Goal: Use online tool/utility: Utilize a website feature to perform a specific function

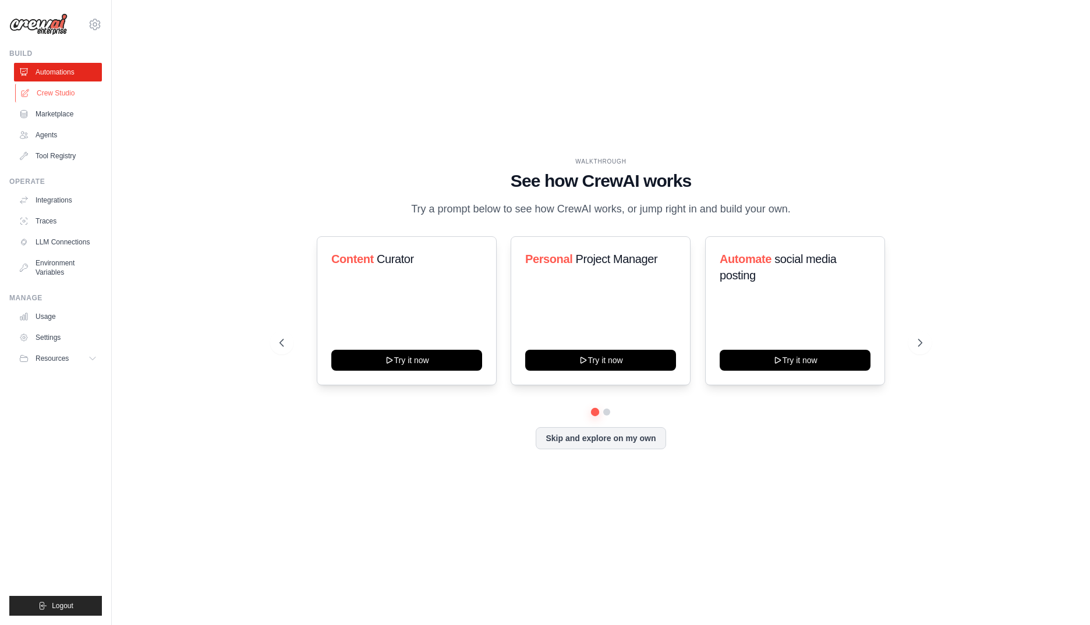
click at [59, 93] on link "Crew Studio" at bounding box center [59, 93] width 88 height 19
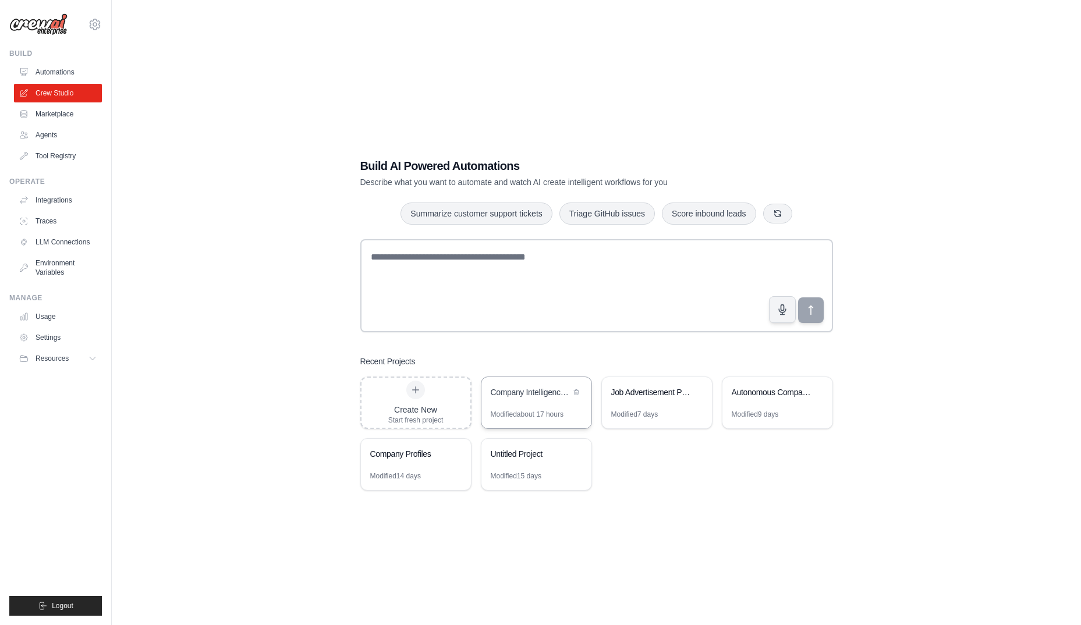
click at [538, 403] on div "Company Intelligence Research System" at bounding box center [536, 393] width 110 height 33
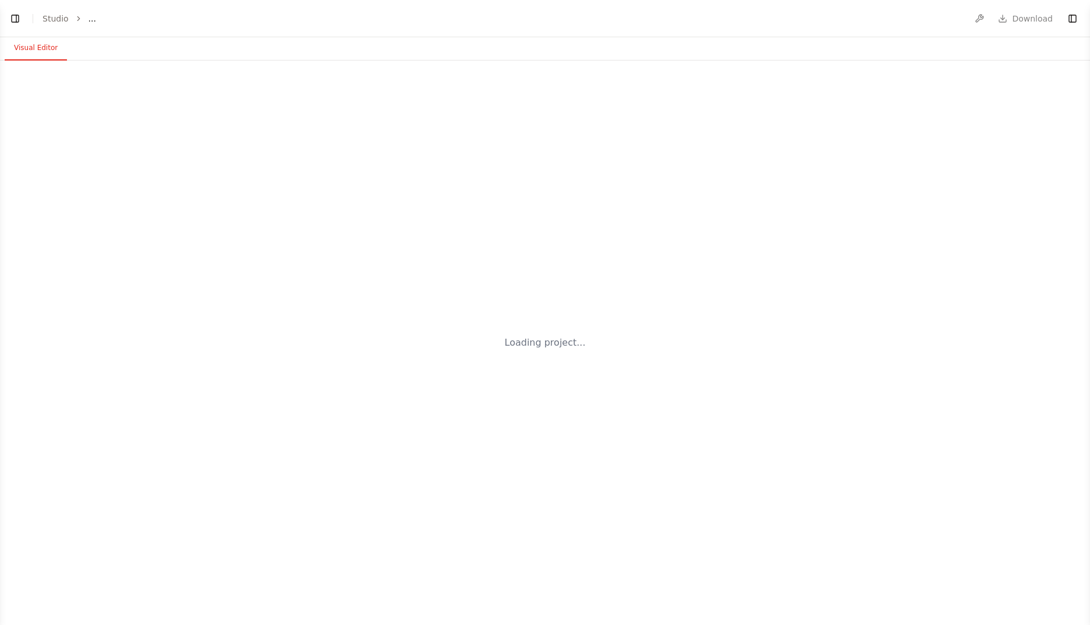
select select "****"
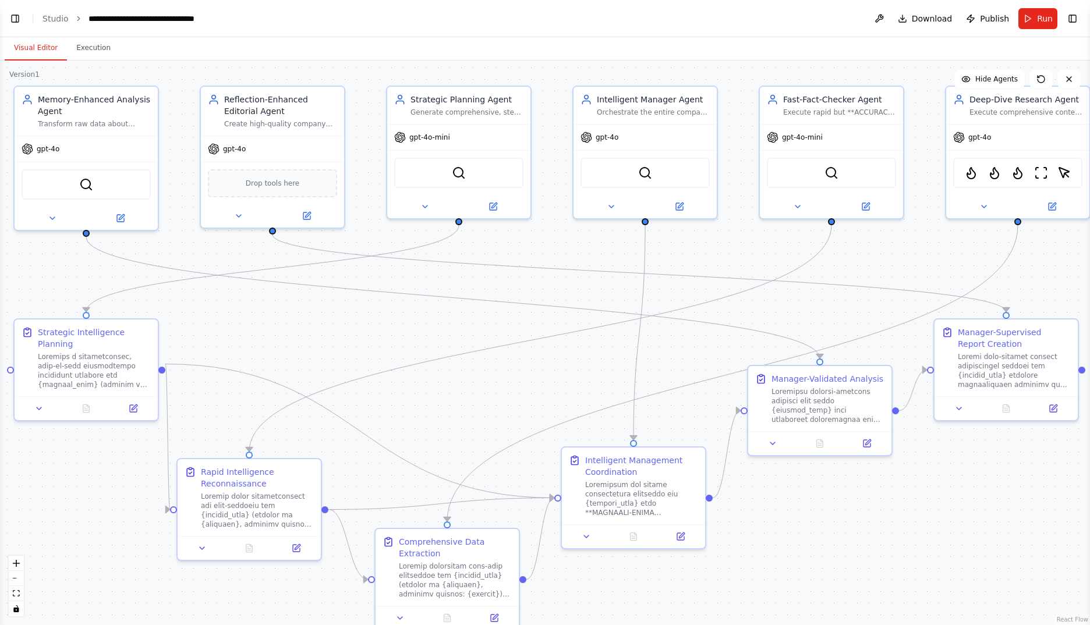
scroll to position [27646, 0]
drag, startPoint x: 534, startPoint y: 409, endPoint x: 492, endPoint y: 376, distance: 53.5
click at [492, 376] on div ".deletable-edge-delete-btn { width: 20px; height: 20px; border: 0px solid #ffff…" at bounding box center [545, 343] width 1090 height 565
click at [1044, 22] on span "Run" at bounding box center [1045, 19] width 16 height 12
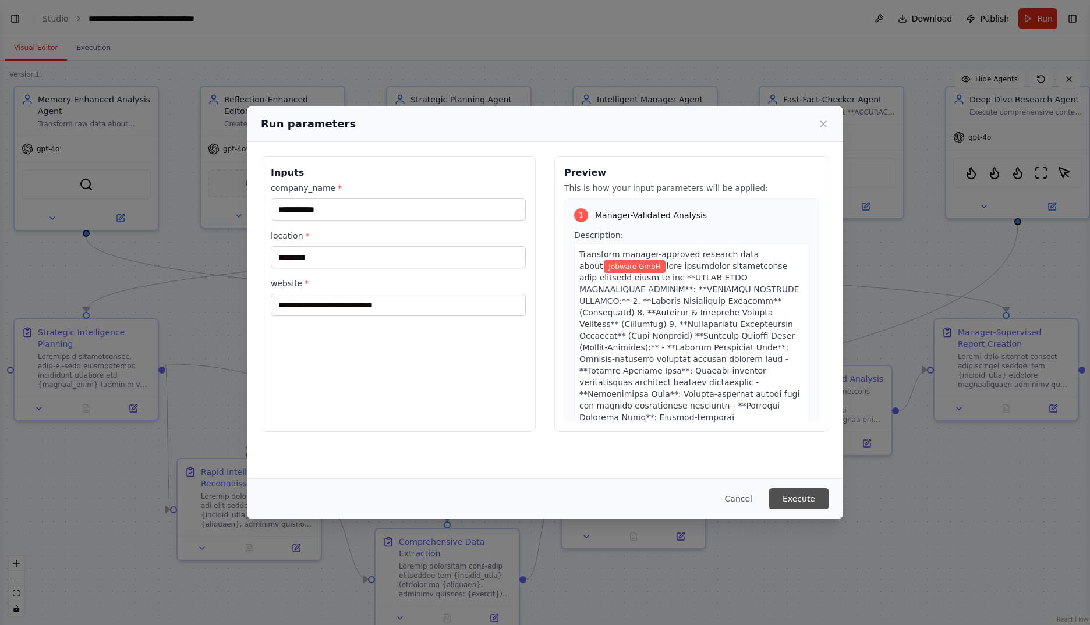
click at [791, 498] on button "Execute" at bounding box center [799, 498] width 61 height 21
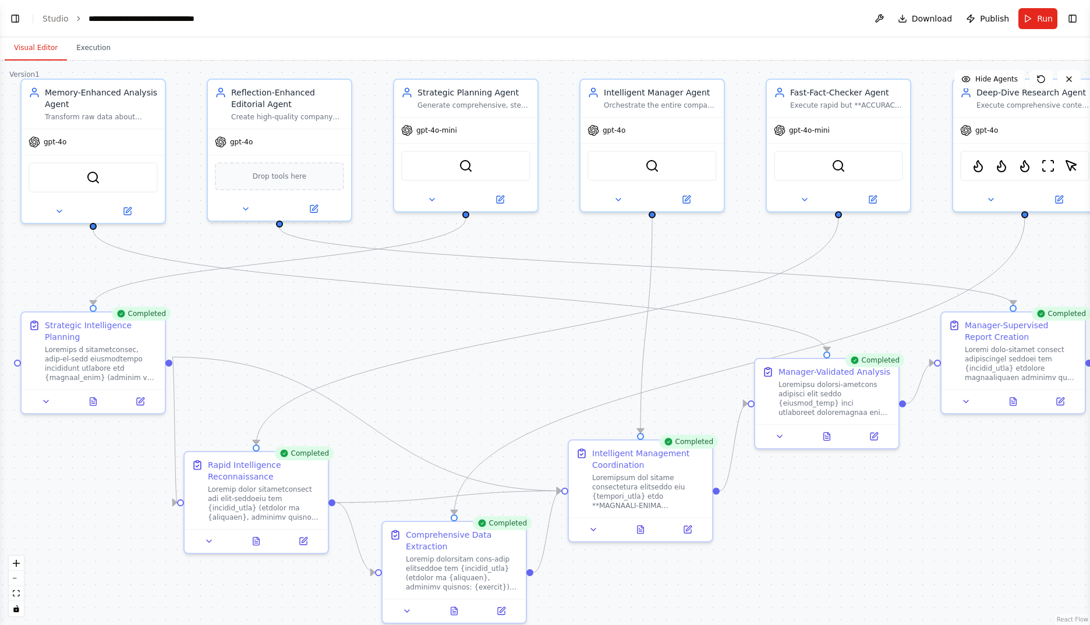
drag, startPoint x: 555, startPoint y: 392, endPoint x: 554, endPoint y: 385, distance: 7.0
click at [554, 385] on div ".deletable-edge-delete-btn { width: 20px; height: 20px; border: 0px solid #ffff…" at bounding box center [545, 343] width 1090 height 565
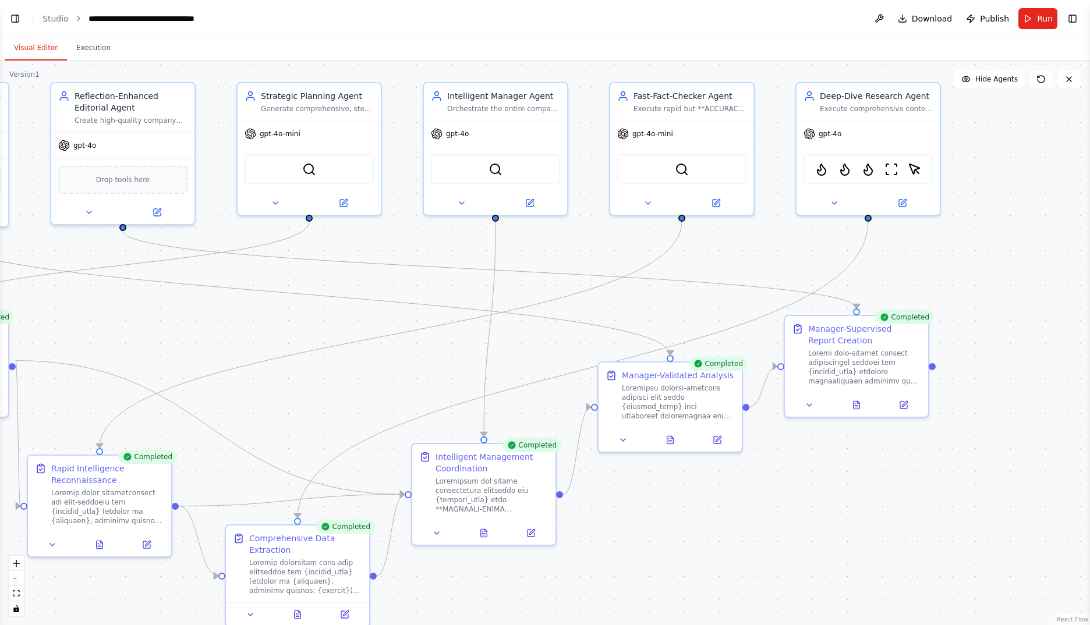
drag, startPoint x: 844, startPoint y: 248, endPoint x: 716, endPoint y: 252, distance: 128.1
click at [716, 252] on div ".deletable-edge-delete-btn { width: 20px; height: 20px; border: 0px solid #ffff…" at bounding box center [545, 343] width 1090 height 565
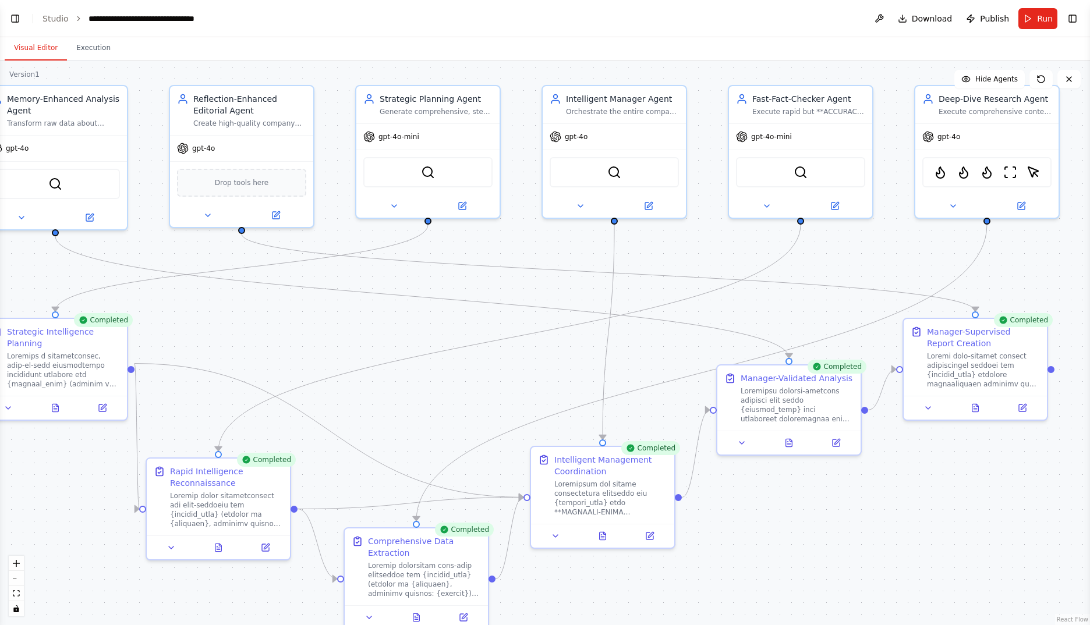
drag, startPoint x: 424, startPoint y: 378, endPoint x: 522, endPoint y: 380, distance: 97.8
click at [522, 380] on div ".deletable-edge-delete-btn { width: 20px; height: 20px; border: 0px solid #ffff…" at bounding box center [545, 343] width 1090 height 565
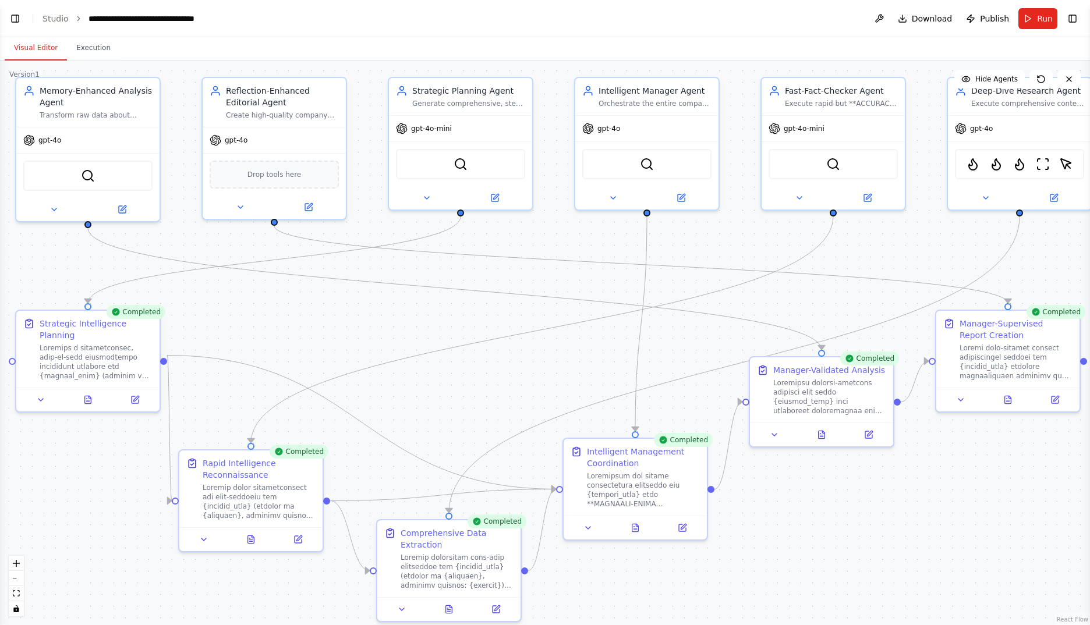
drag, startPoint x: 522, startPoint y: 381, endPoint x: 553, endPoint y: 371, distance: 31.9
click at [553, 371] on div ".deletable-edge-delete-btn { width: 20px; height: 20px; border: 0px solid #ffff…" at bounding box center [545, 343] width 1090 height 565
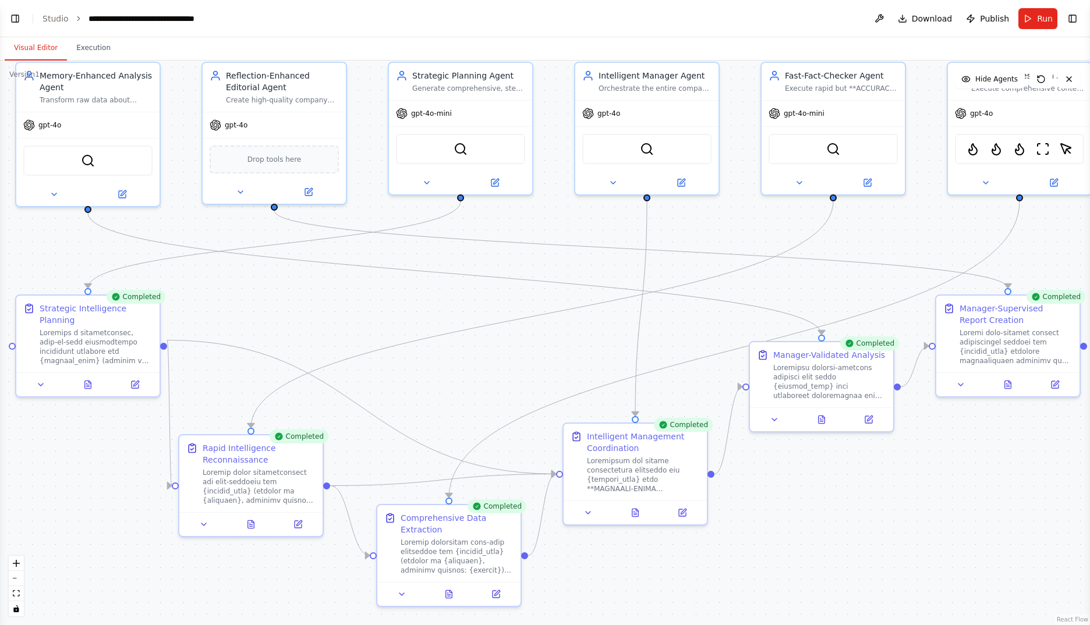
drag, startPoint x: 399, startPoint y: 408, endPoint x: 399, endPoint y: 391, distance: 16.9
click at [399, 391] on div ".deletable-edge-delete-btn { width: 20px; height: 20px; border: 0px solid #ffff…" at bounding box center [545, 343] width 1090 height 565
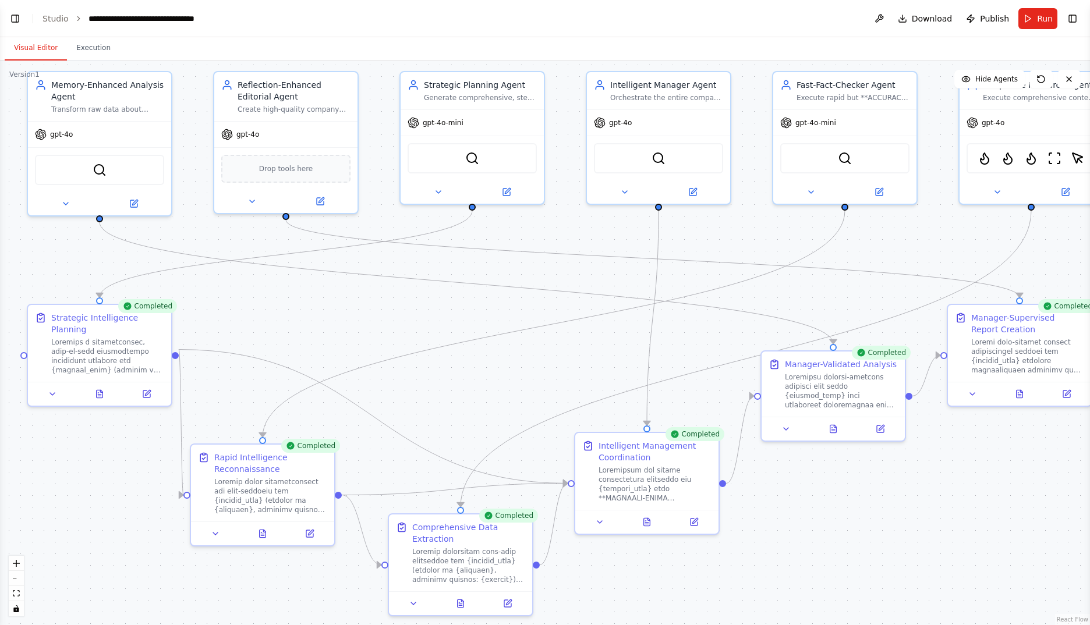
drag, startPoint x: 405, startPoint y: 303, endPoint x: 409, endPoint y: 311, distance: 9.1
click at [409, 311] on div ".deletable-edge-delete-btn { width: 20px; height: 20px; border: 0px solid #ffff…" at bounding box center [545, 343] width 1090 height 565
click at [93, 385] on button at bounding box center [99, 392] width 49 height 14
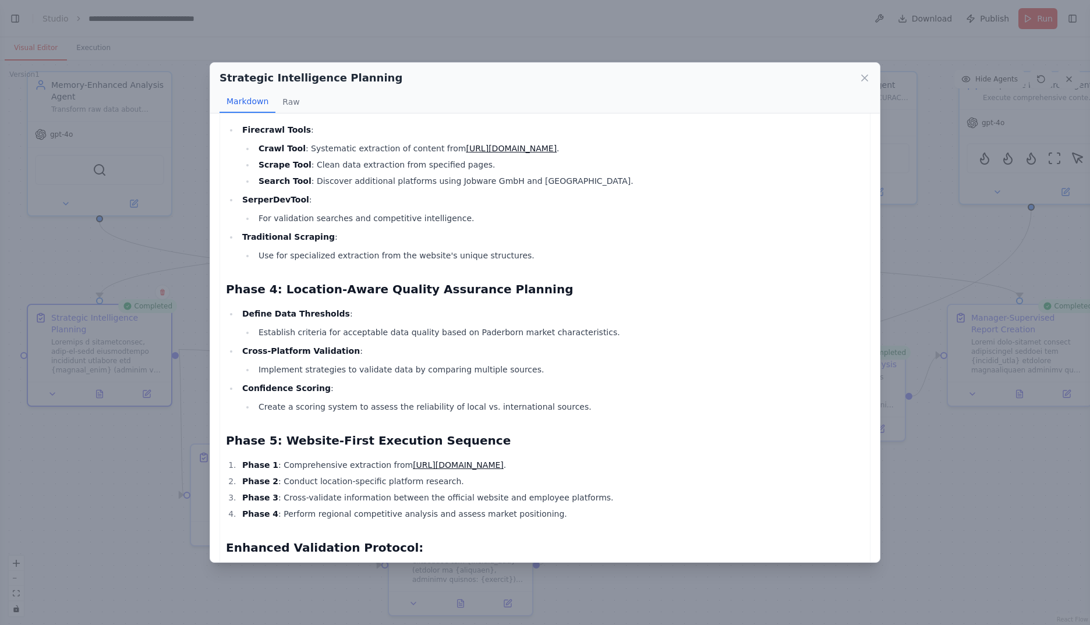
scroll to position [725, 0]
click at [291, 106] on button "Raw" at bounding box center [290, 102] width 31 height 22
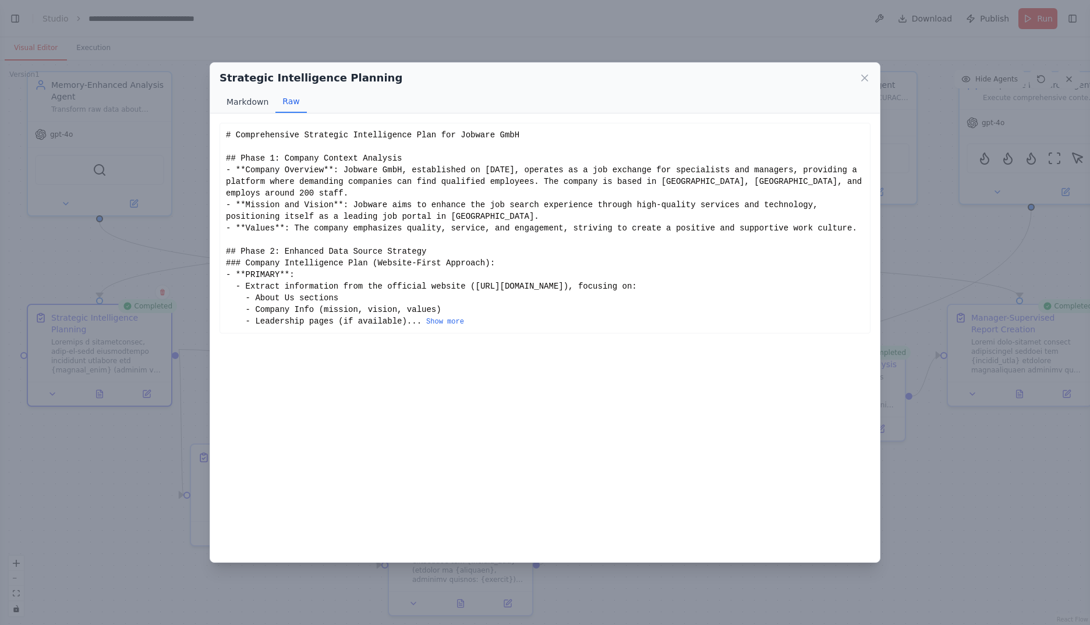
scroll to position [0, 0]
click at [237, 102] on button "Markdown" at bounding box center [247, 102] width 56 height 22
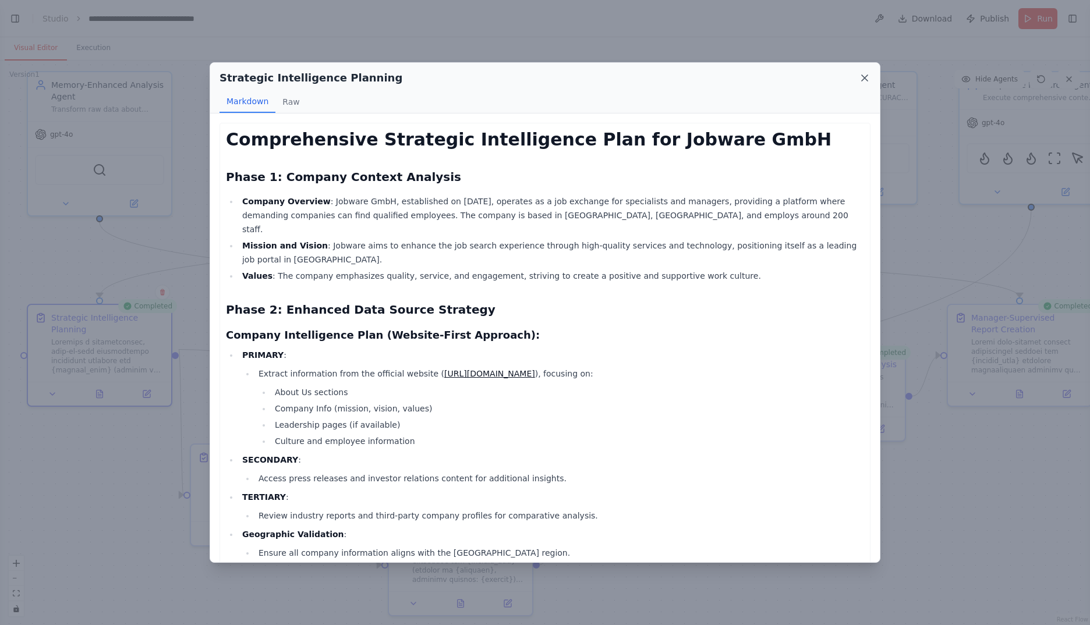
click at [863, 79] on icon at bounding box center [865, 78] width 12 height 12
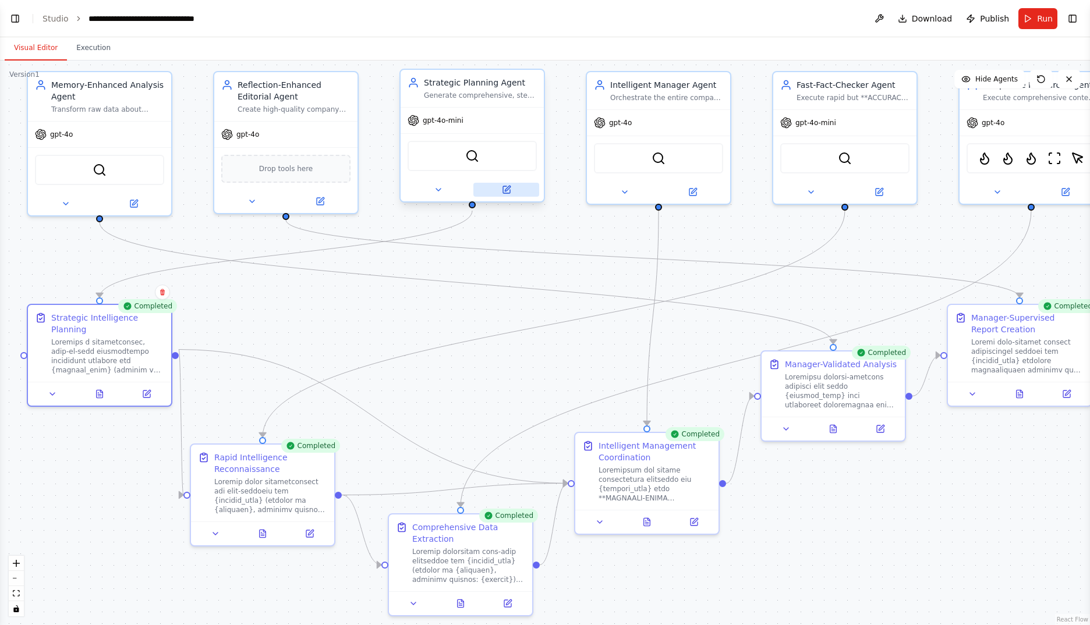
click at [516, 189] on button at bounding box center [506, 190] width 66 height 14
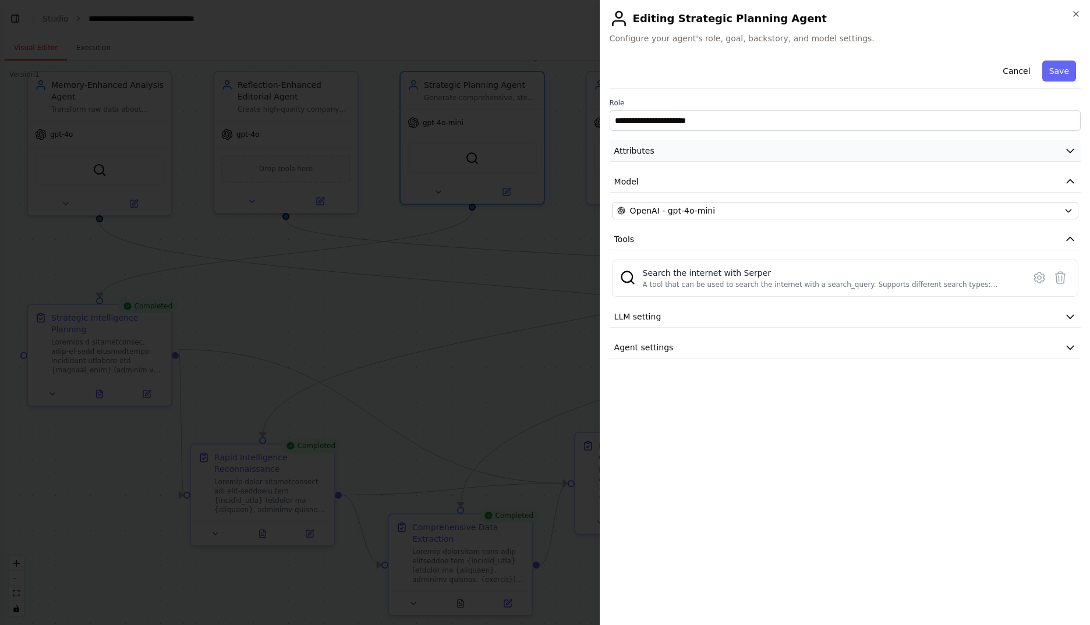
click at [727, 157] on button "Attributes" at bounding box center [845, 151] width 471 height 22
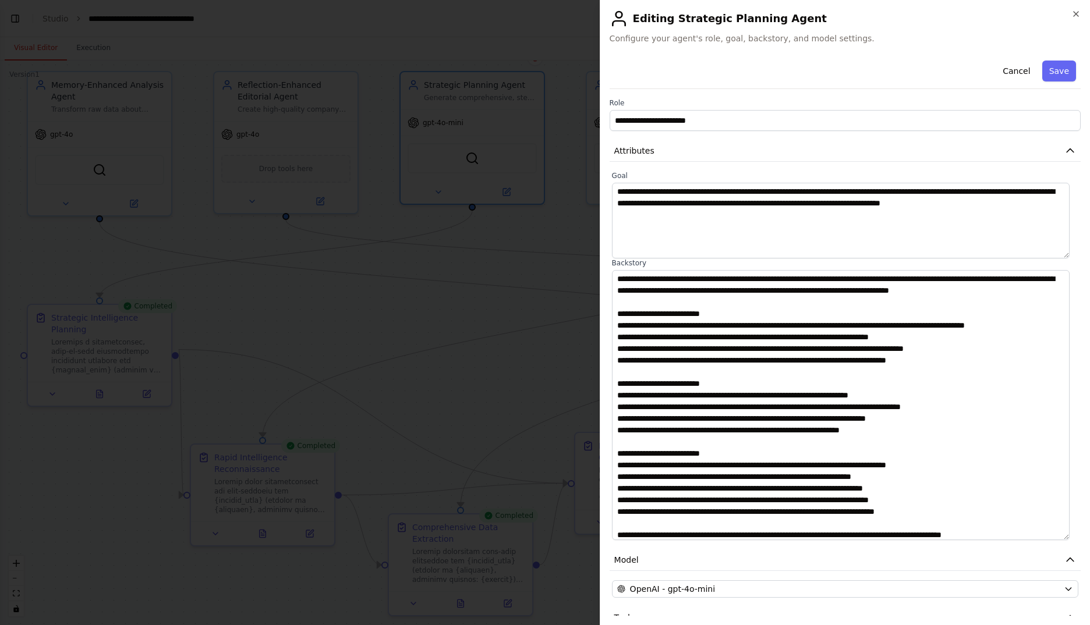
drag, startPoint x: 1074, startPoint y: 341, endPoint x: 1049, endPoint y: 535, distance: 196.0
click at [1049, 535] on textarea at bounding box center [841, 405] width 458 height 270
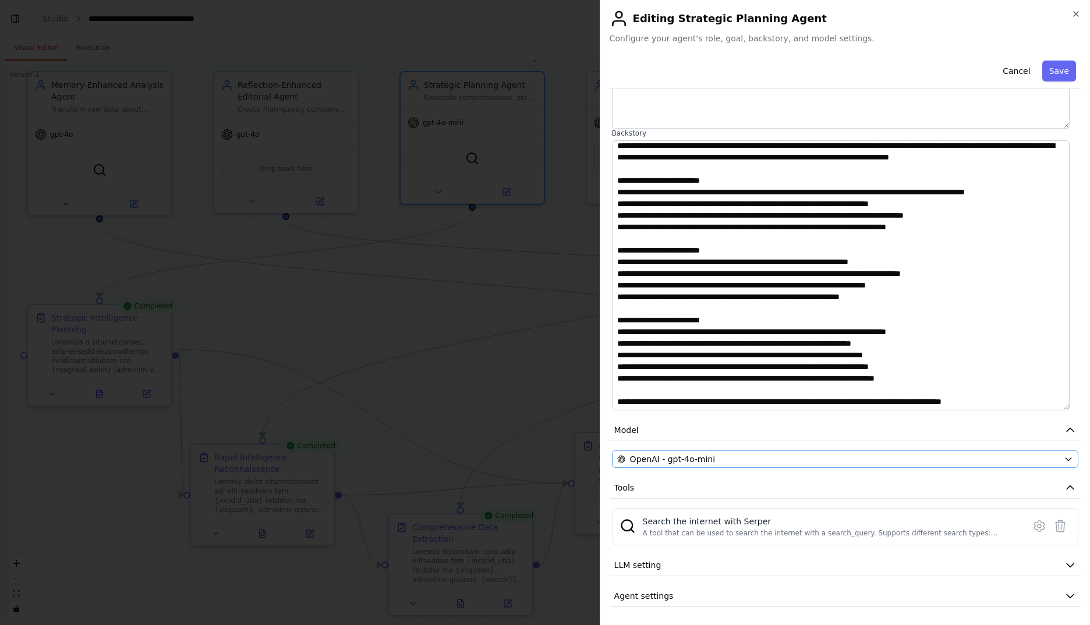
scroll to position [130, 0]
click at [802, 460] on div "OpenAI - gpt-4o-mini" at bounding box center [838, 459] width 442 height 12
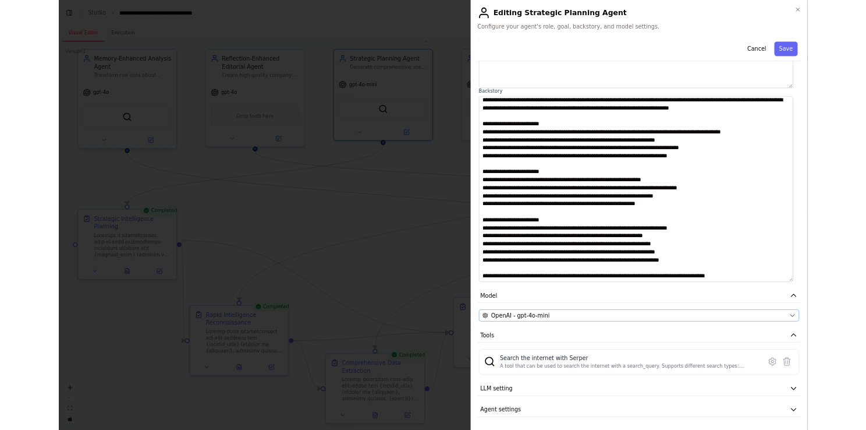
scroll to position [0, 0]
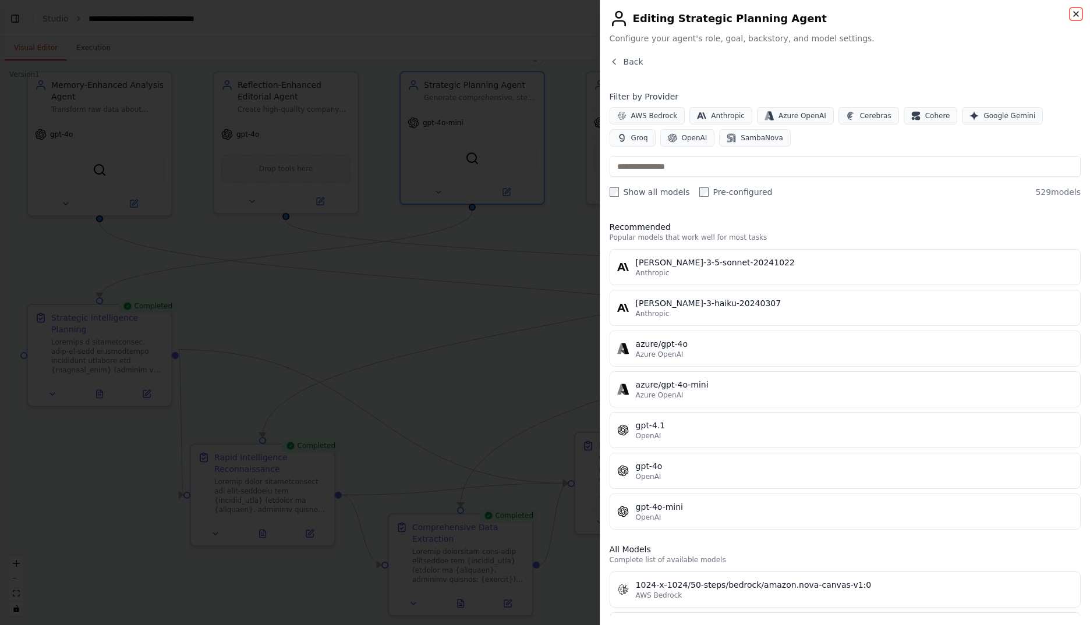
click at [1075, 12] on icon "button" at bounding box center [1075, 13] width 9 height 9
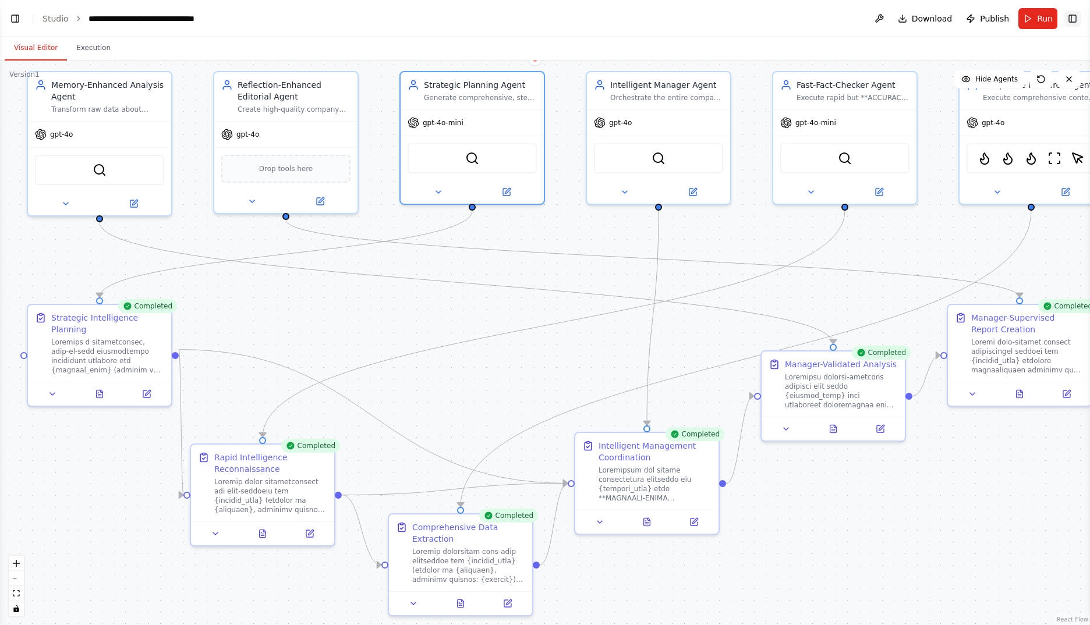
click at [1078, 20] on button "Toggle Right Sidebar" at bounding box center [1072, 18] width 16 height 16
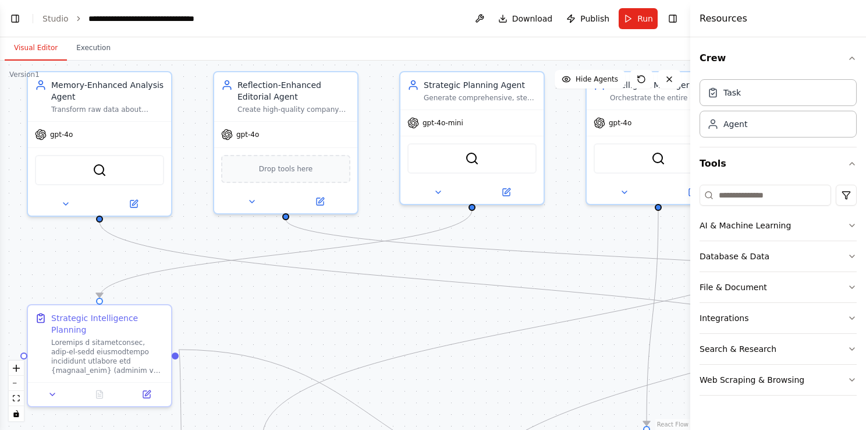
scroll to position [27672, 0]
click at [679, 20] on button "Toggle Right Sidebar" at bounding box center [673, 18] width 16 height 16
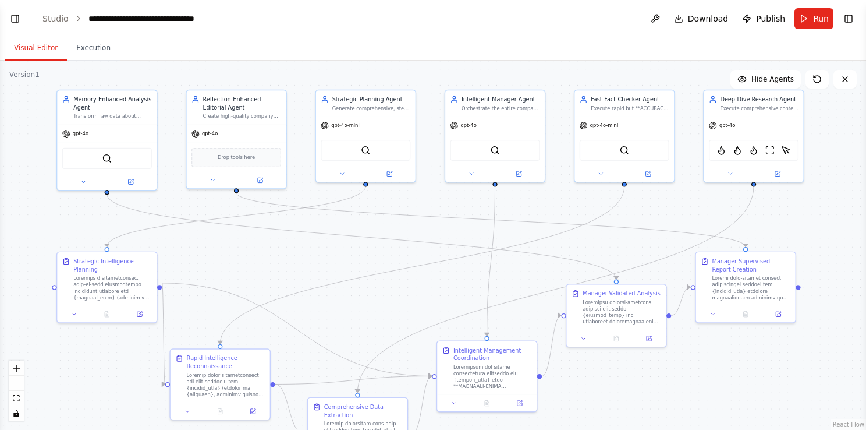
drag, startPoint x: 531, startPoint y: 341, endPoint x: 435, endPoint y: 292, distance: 107.5
click at [435, 292] on div ".deletable-edge-delete-btn { width: 20px; height: 20px; border: 0px solid #ffff…" at bounding box center [433, 245] width 866 height 369
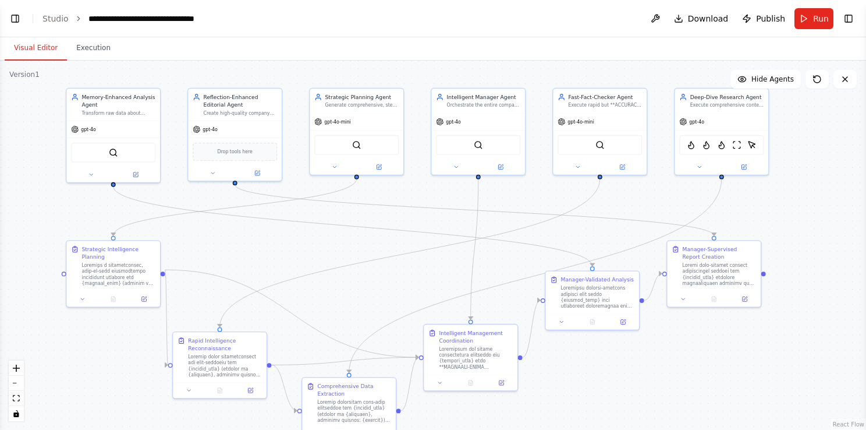
drag, startPoint x: 657, startPoint y: 393, endPoint x: 631, endPoint y: 373, distance: 32.8
click at [631, 373] on div ".deletable-edge-delete-btn { width: 20px; height: 20px; border: 0px solid #ffff…" at bounding box center [433, 245] width 866 height 369
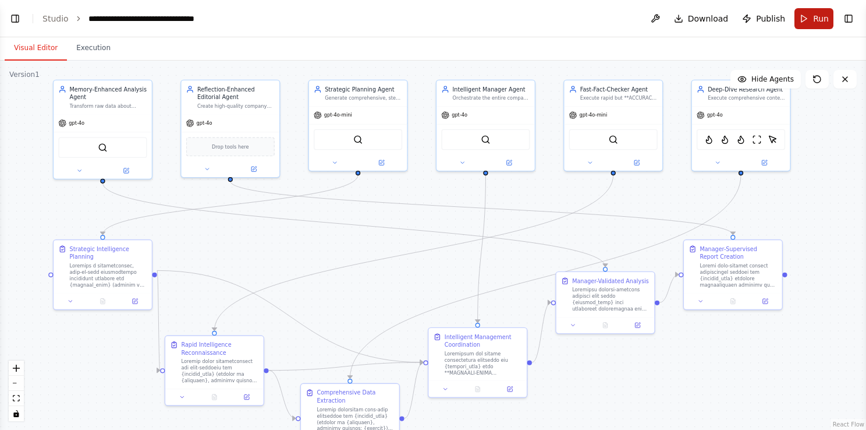
click at [815, 20] on span "Run" at bounding box center [821, 19] width 16 height 12
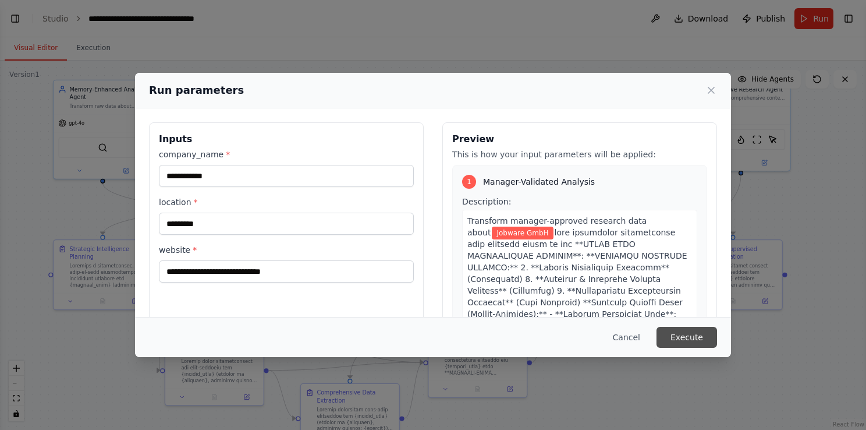
click at [685, 337] on button "Execute" at bounding box center [687, 337] width 61 height 21
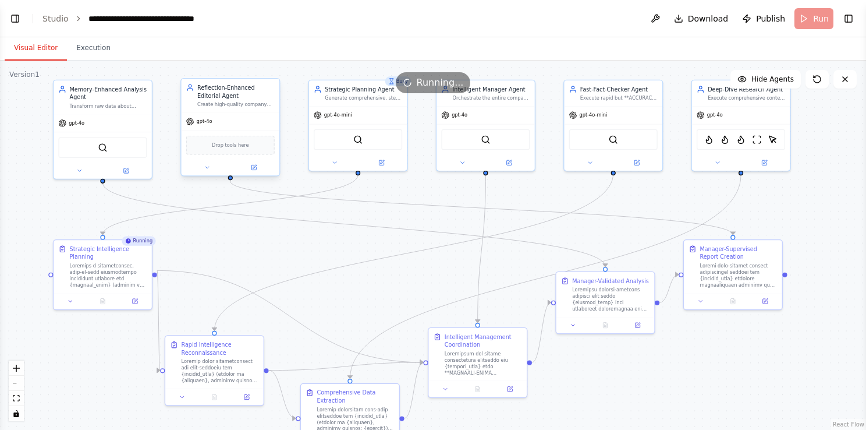
click at [252, 173] on div at bounding box center [230, 168] width 98 height 16
click at [259, 166] on button at bounding box center [253, 166] width 45 height 9
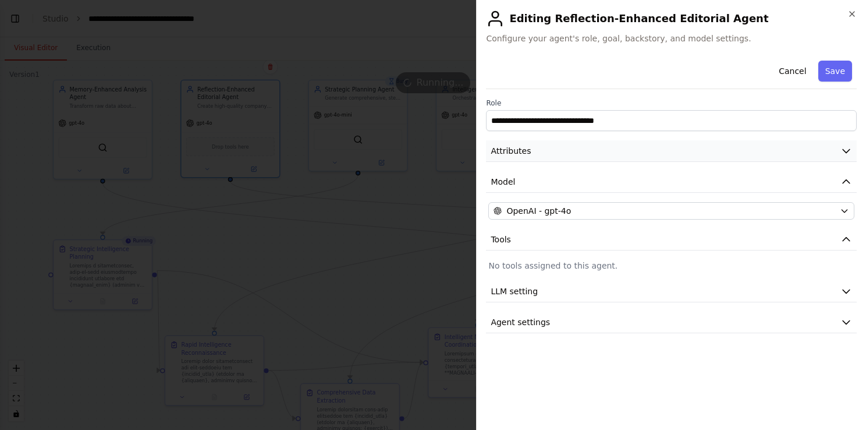
click at [612, 155] on button "Attributes" at bounding box center [671, 151] width 371 height 22
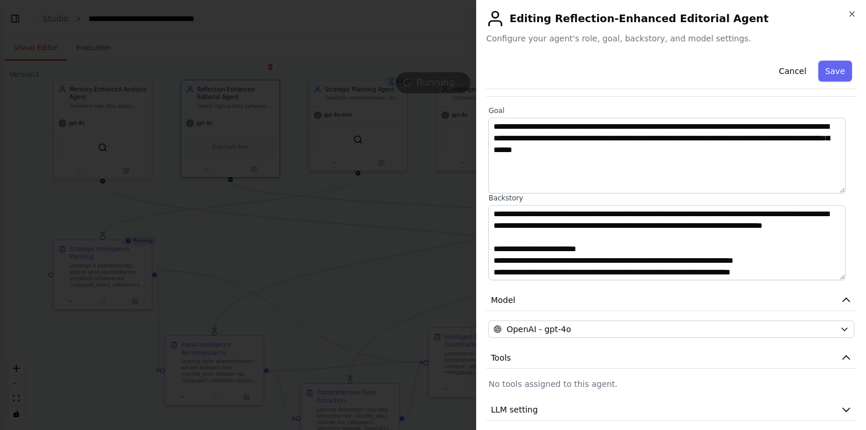
scroll to position [72, 0]
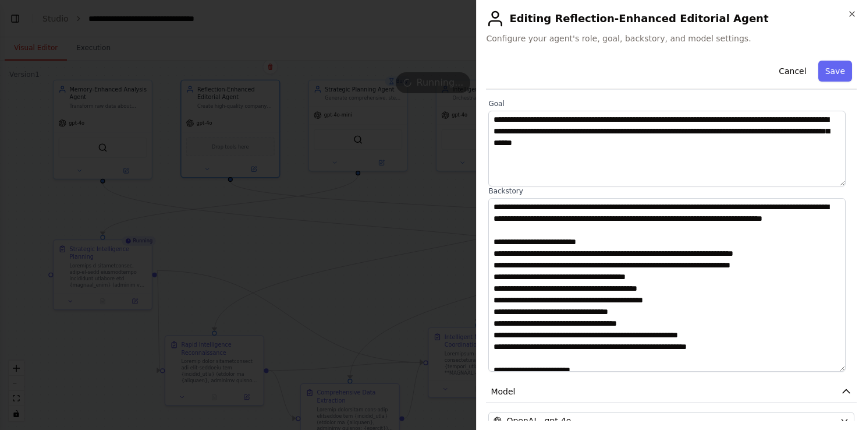
drag, startPoint x: 842, startPoint y: 269, endPoint x: 838, endPoint y: 367, distance: 98.5
click at [838, 367] on textarea at bounding box center [666, 284] width 357 height 173
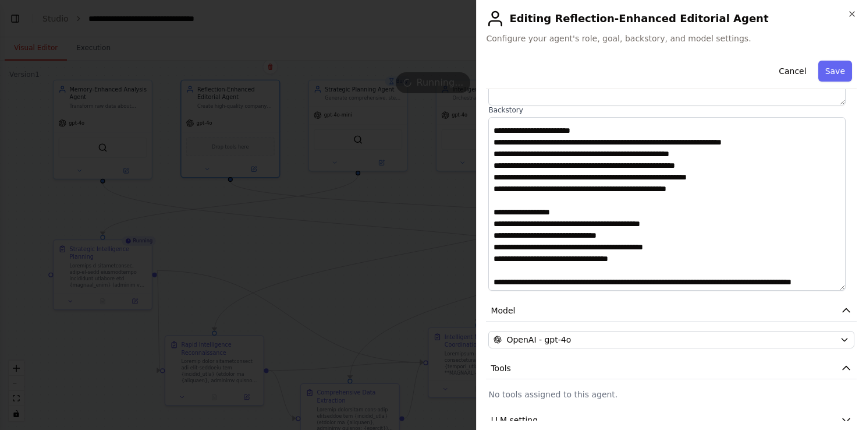
scroll to position [203, 0]
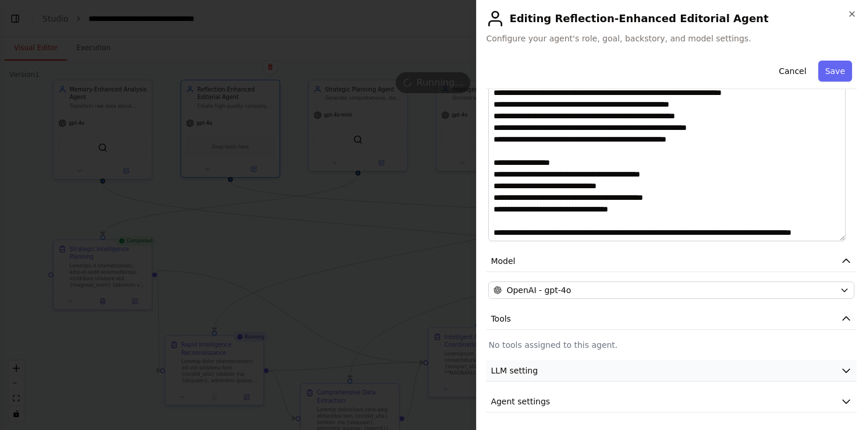
click at [569, 370] on button "LLM setting" at bounding box center [671, 371] width 371 height 22
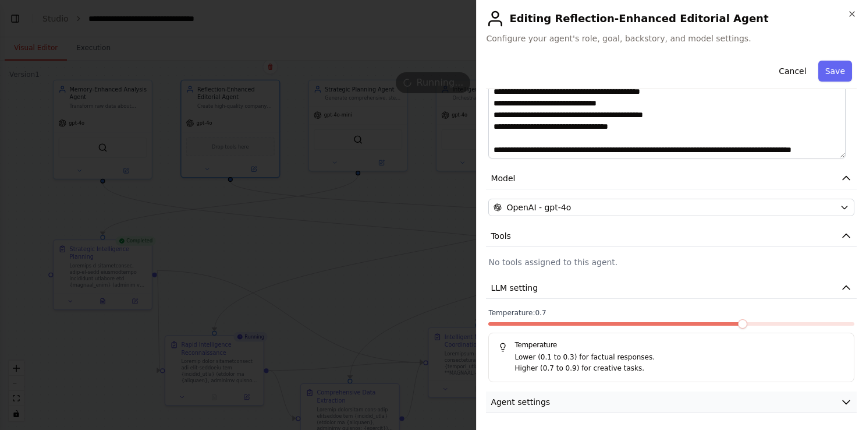
click at [607, 403] on button "Agent settings" at bounding box center [671, 402] width 371 height 22
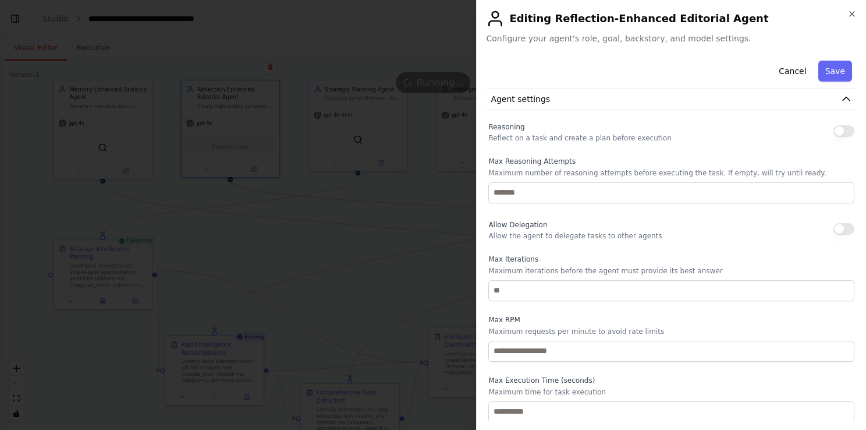
scroll to position [587, 0]
click at [854, 17] on icon "button" at bounding box center [852, 13] width 9 height 9
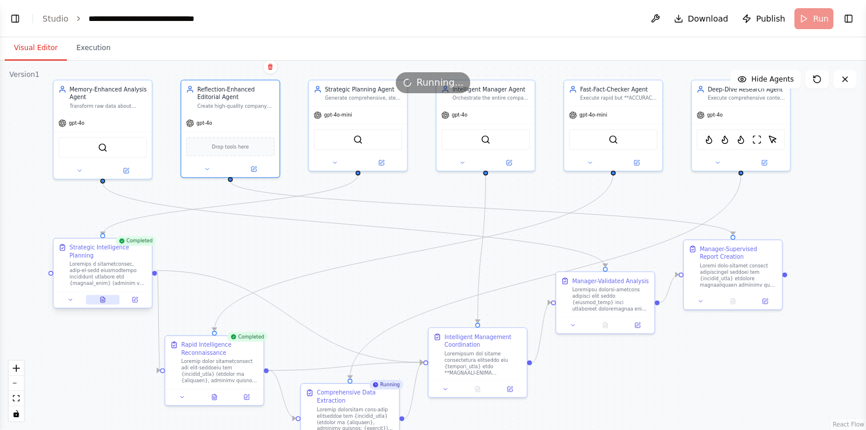
click at [107, 295] on button at bounding box center [103, 299] width 34 height 9
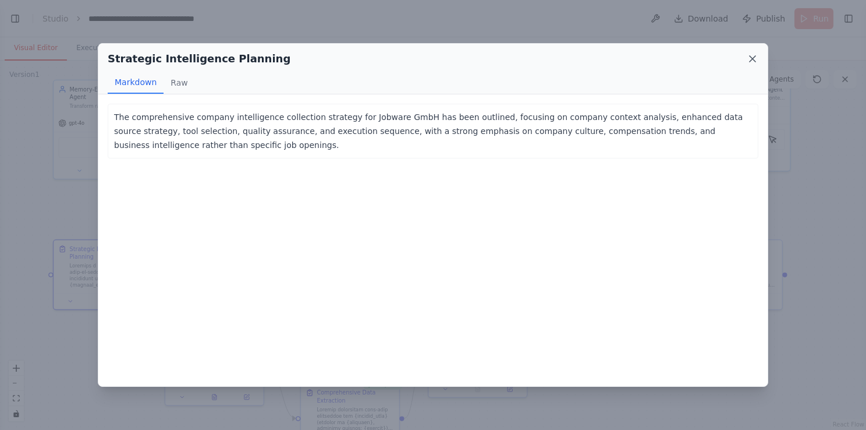
click at [753, 57] on icon at bounding box center [753, 59] width 6 height 6
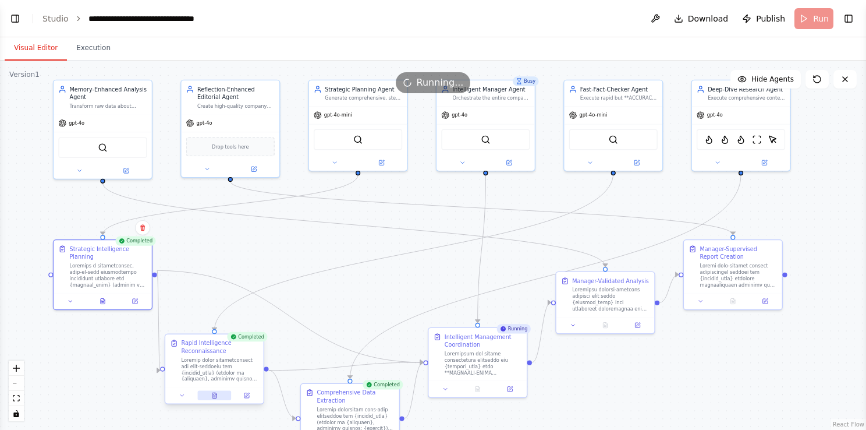
click at [214, 397] on icon at bounding box center [215, 394] width 4 height 5
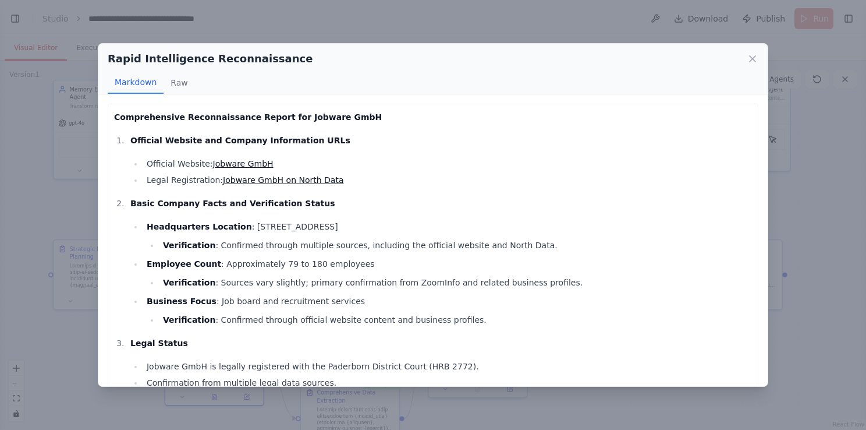
scroll to position [51, 0]
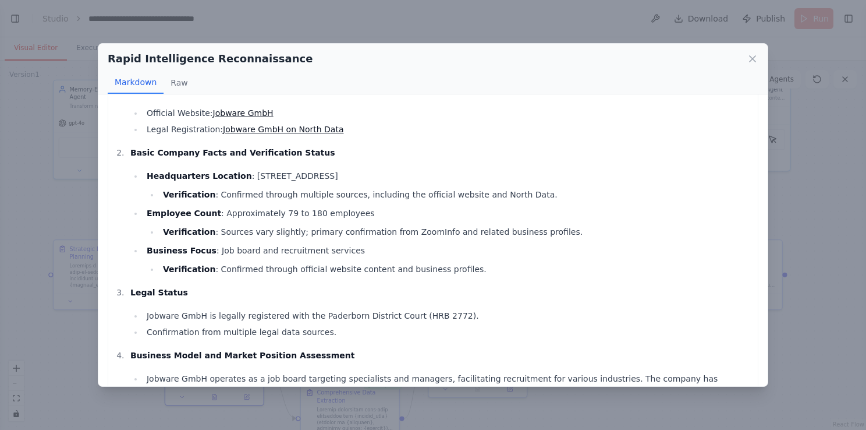
click at [752, 58] on icon at bounding box center [753, 59] width 12 height 12
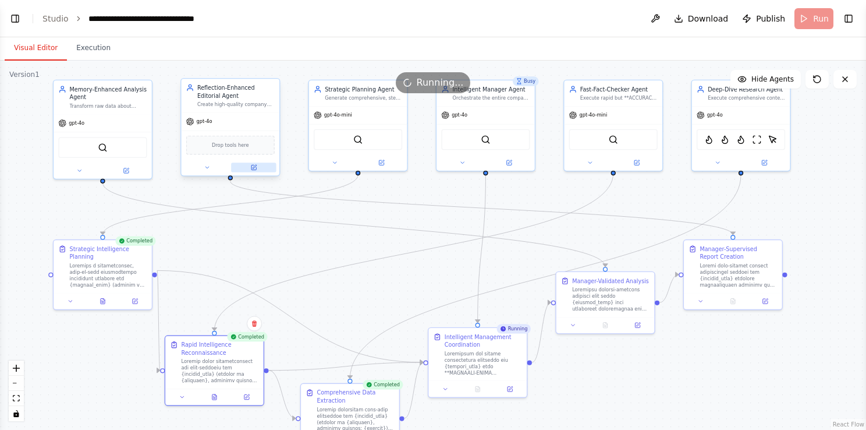
click at [251, 167] on icon at bounding box center [253, 167] width 6 height 6
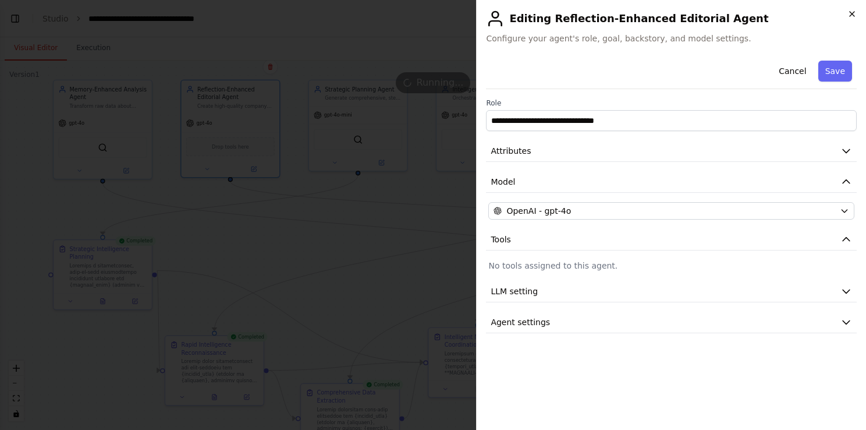
click at [854, 17] on icon "button" at bounding box center [852, 13] width 9 height 9
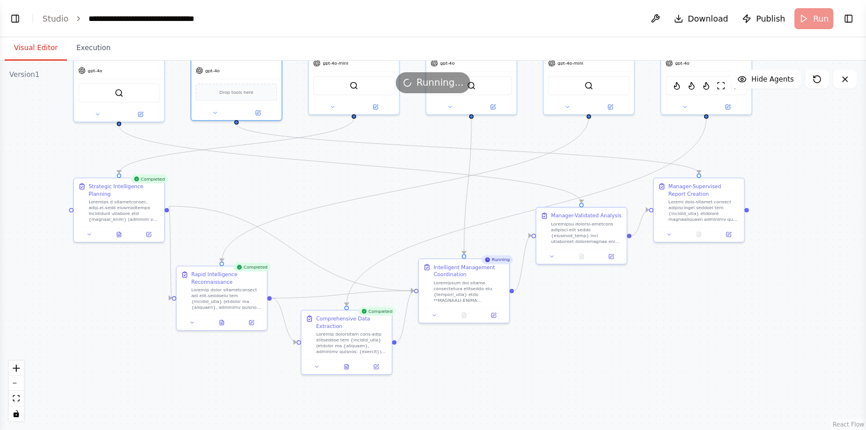
drag, startPoint x: 344, startPoint y: 260, endPoint x: 339, endPoint y: 194, distance: 65.9
click at [339, 194] on div ".deletable-edge-delete-btn { width: 20px; height: 20px; border: 0px solid #ffff…" at bounding box center [433, 245] width 866 height 369
click at [151, 226] on button at bounding box center [147, 230] width 25 height 9
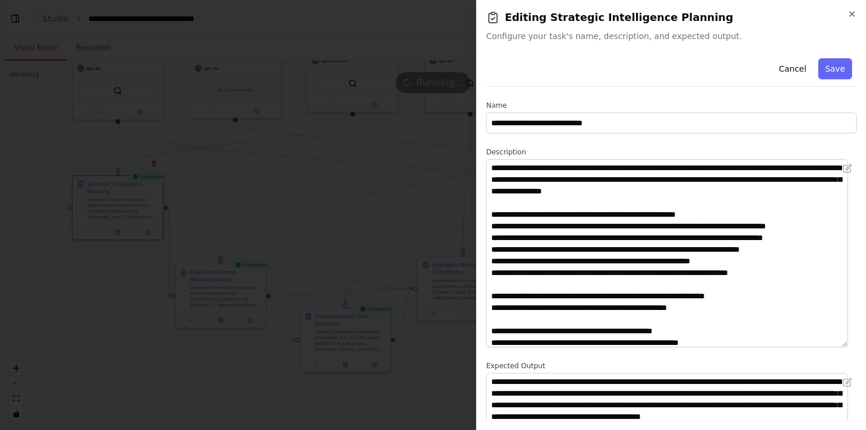
drag, startPoint x: 856, startPoint y: 218, endPoint x: 828, endPoint y: 342, distance: 127.1
click at [828, 342] on textarea at bounding box center [667, 253] width 362 height 188
click at [852, 13] on icon "button" at bounding box center [852, 14] width 5 height 5
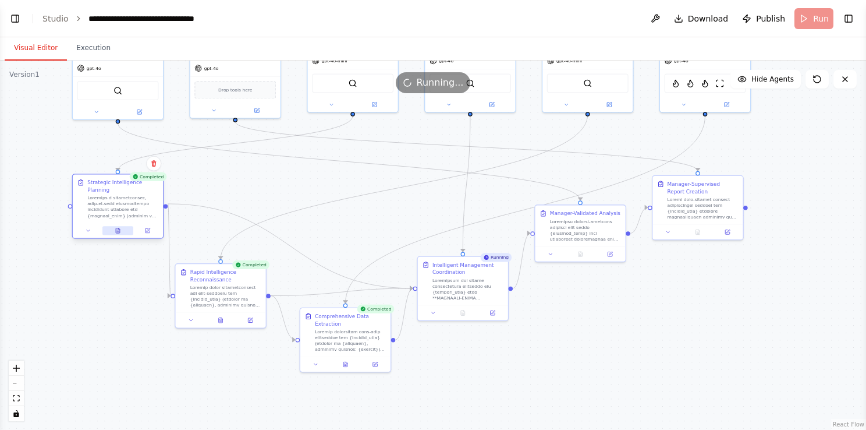
click at [115, 228] on icon at bounding box center [118, 231] width 6 height 6
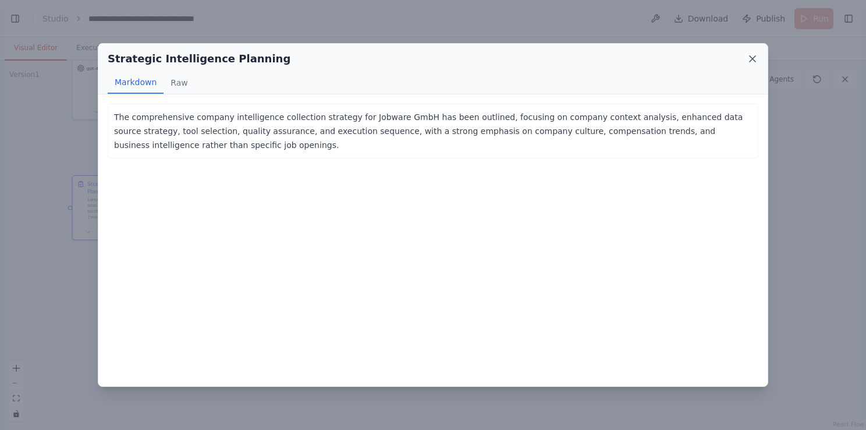
click at [755, 61] on icon at bounding box center [753, 59] width 6 height 6
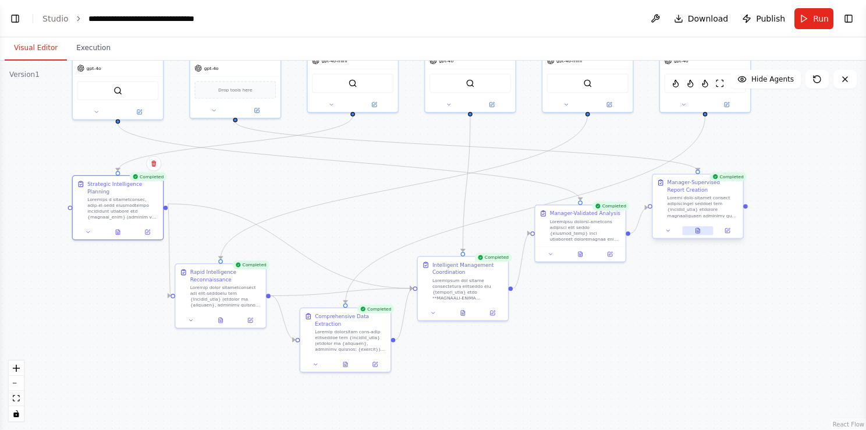
click at [701, 233] on button at bounding box center [697, 230] width 31 height 9
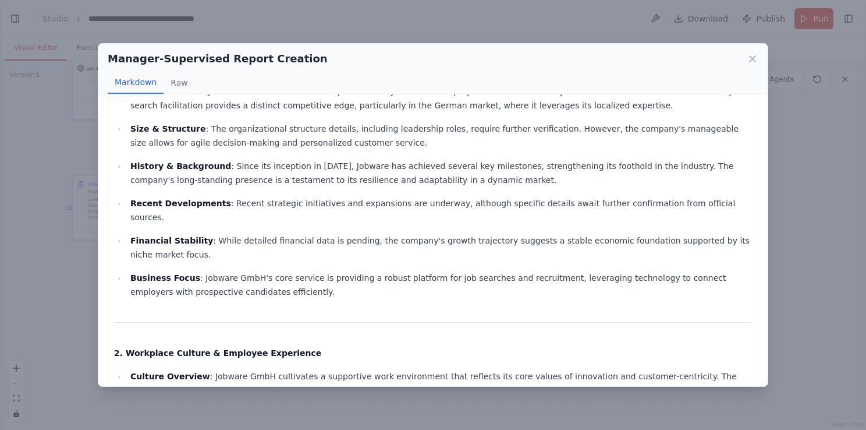
scroll to position [157, 0]
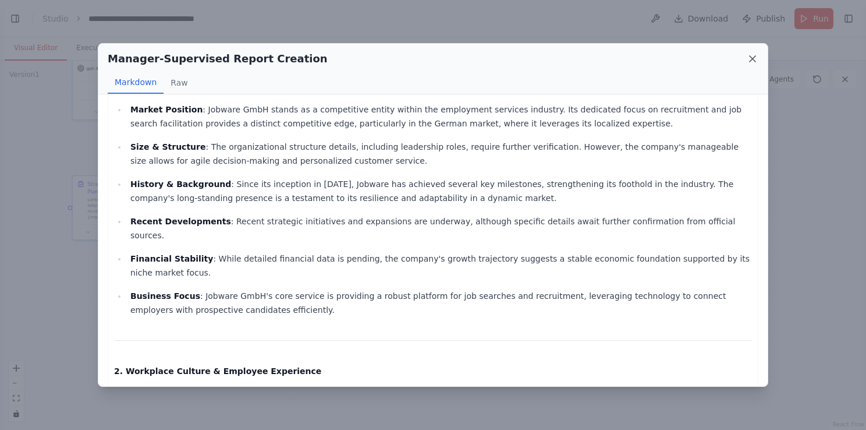
click at [755, 59] on icon at bounding box center [753, 59] width 12 height 12
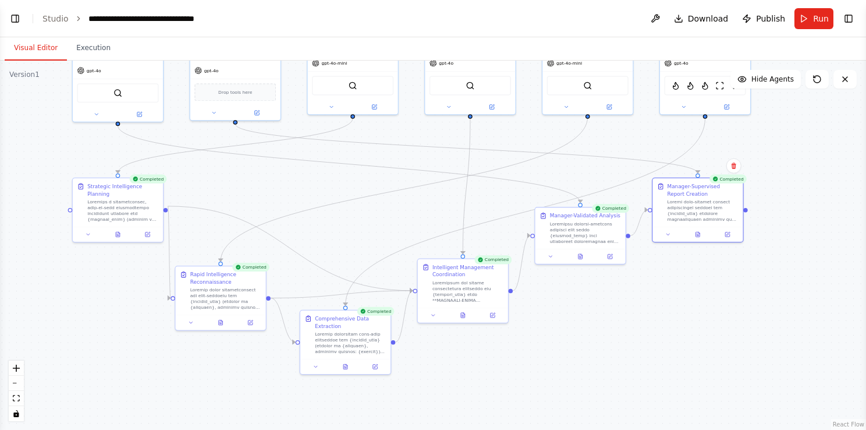
click at [594, 320] on div ".deletable-edge-delete-btn { width: 20px; height: 20px; border: 0px solid #ffff…" at bounding box center [433, 245] width 866 height 369
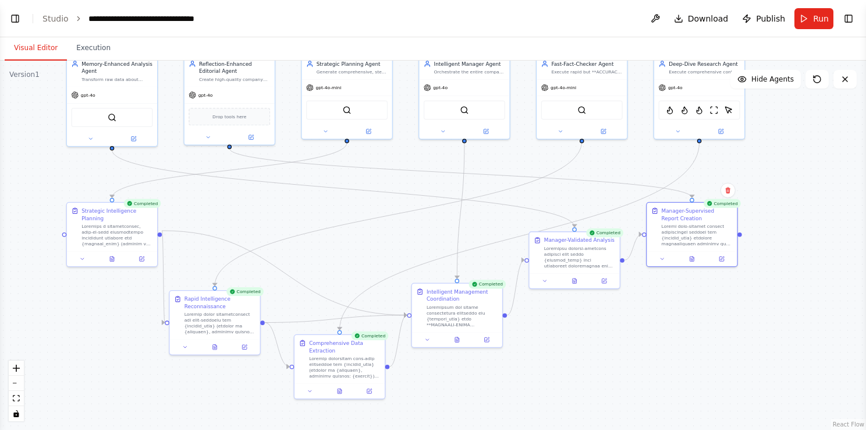
drag, startPoint x: 594, startPoint y: 320, endPoint x: 589, endPoint y: 345, distance: 25.6
click at [589, 345] on div ".deletable-edge-delete-btn { width: 20px; height: 20px; border: 0px solid #ffff…" at bounding box center [433, 245] width 866 height 369
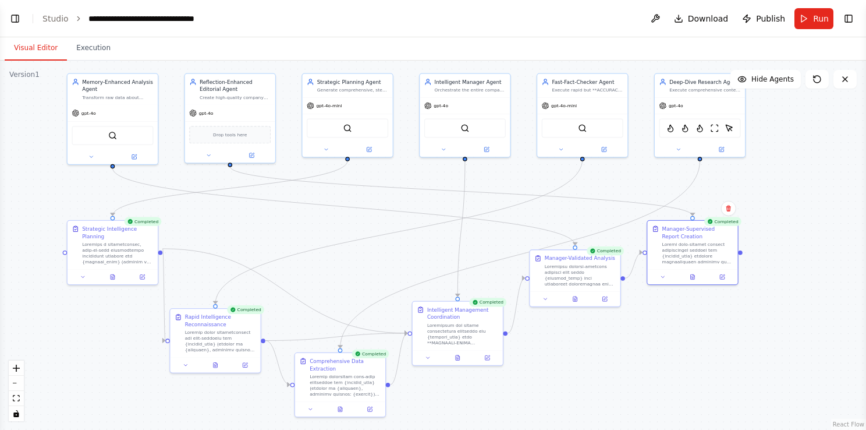
drag, startPoint x: 589, startPoint y: 344, endPoint x: 589, endPoint y: 361, distance: 17.5
click at [589, 361] on div ".deletable-edge-delete-btn { width: 20px; height: 20px; border: 0px solid #ffff…" at bounding box center [433, 245] width 866 height 369
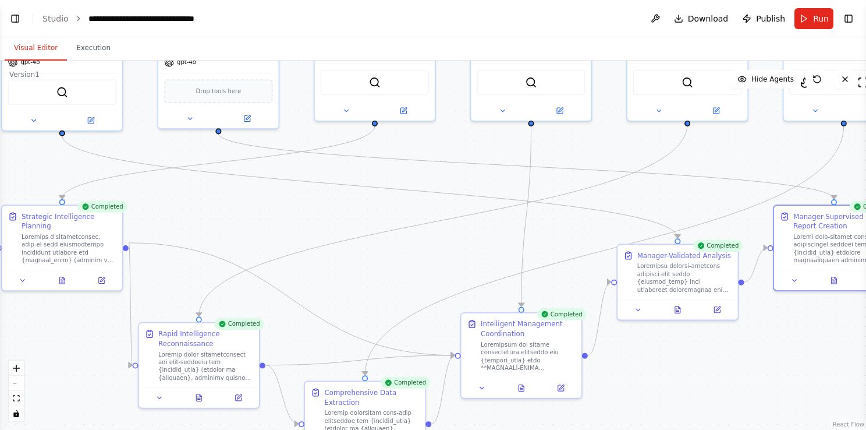
click at [279, 219] on div ".deletable-edge-delete-btn { width: 20px; height: 20px; border: 0px solid #ffff…" at bounding box center [433, 245] width 866 height 369
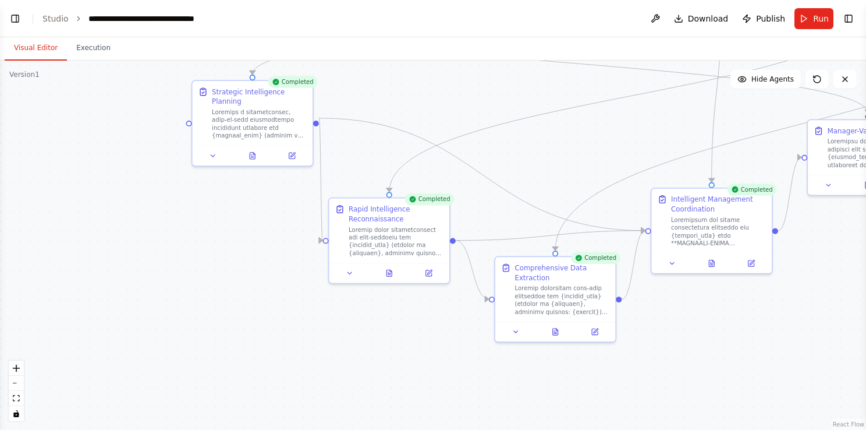
drag, startPoint x: 279, startPoint y: 219, endPoint x: 470, endPoint y: 94, distance: 227.5
click at [470, 94] on div ".deletable-edge-delete-btn { width: 20px; height: 20px; border: 0px solid #ffff…" at bounding box center [433, 245] width 866 height 369
click at [391, 275] on icon at bounding box center [389, 272] width 8 height 8
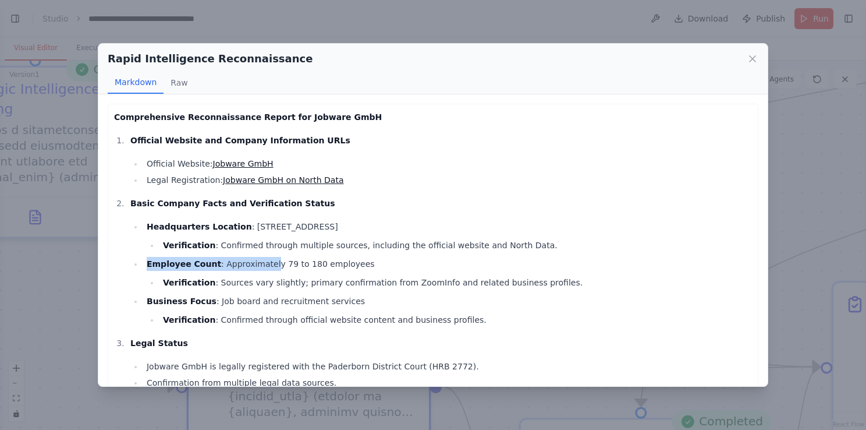
drag, startPoint x: 260, startPoint y: 267, endPoint x: 346, endPoint y: 265, distance: 85.6
click at [346, 265] on li "Employee Count : Approximately 79 to 180 employees Verification : Sources vary …" at bounding box center [447, 273] width 609 height 33
drag, startPoint x: 346, startPoint y: 265, endPoint x: 311, endPoint y: 267, distance: 34.4
click at [311, 267] on li "Employee Count : Approximately 79 to 180 employees Verification : Sources vary …" at bounding box center [447, 273] width 609 height 33
click at [748, 58] on icon at bounding box center [753, 59] width 12 height 12
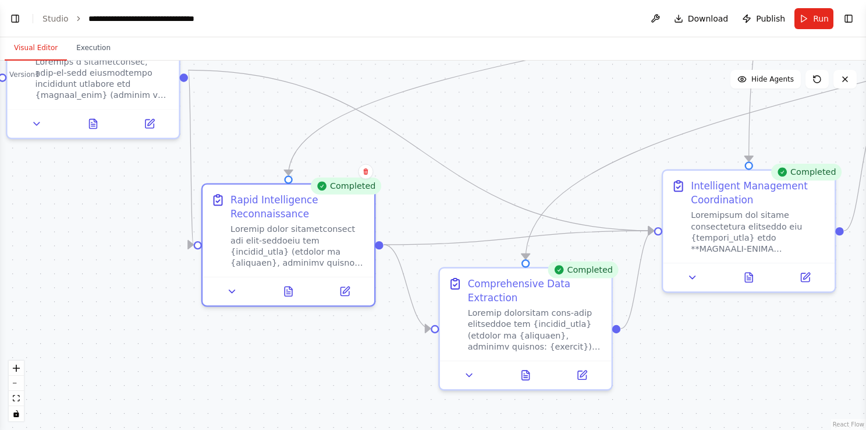
drag, startPoint x: 516, startPoint y: 288, endPoint x: 449, endPoint y: 194, distance: 114.4
click at [449, 194] on div ".deletable-edge-delete-btn { width: 20px; height: 20px; border: 0px solid #ffff…" at bounding box center [433, 245] width 866 height 369
click at [517, 374] on button at bounding box center [525, 372] width 59 height 17
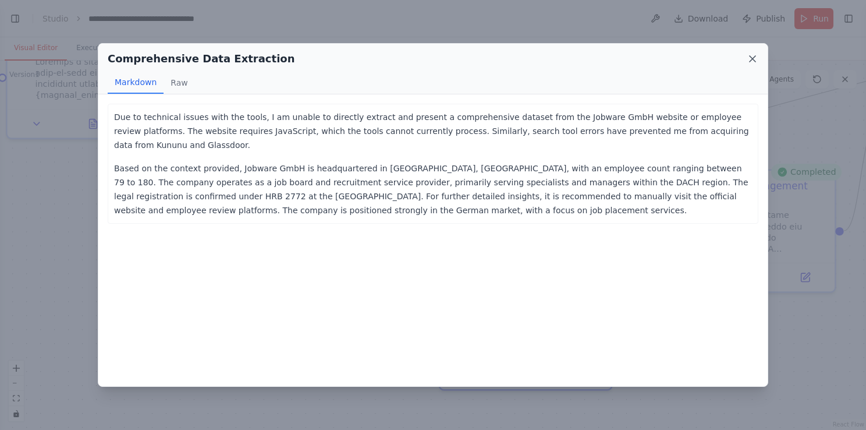
click at [756, 59] on icon at bounding box center [753, 59] width 12 height 12
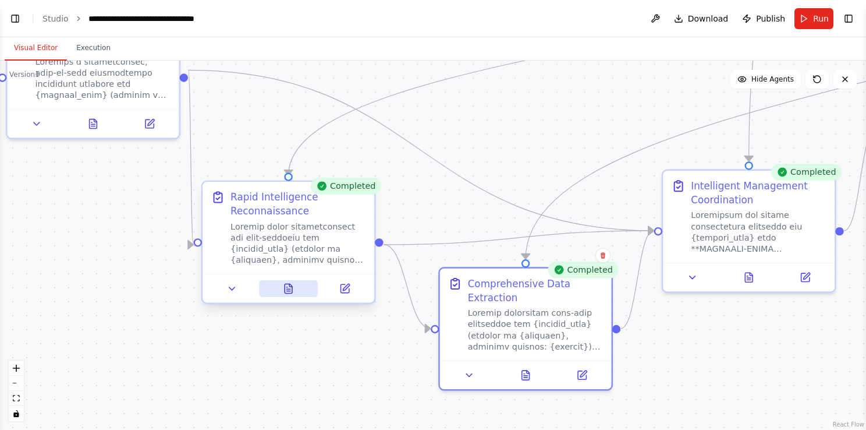
click at [291, 288] on icon at bounding box center [289, 288] width 8 height 9
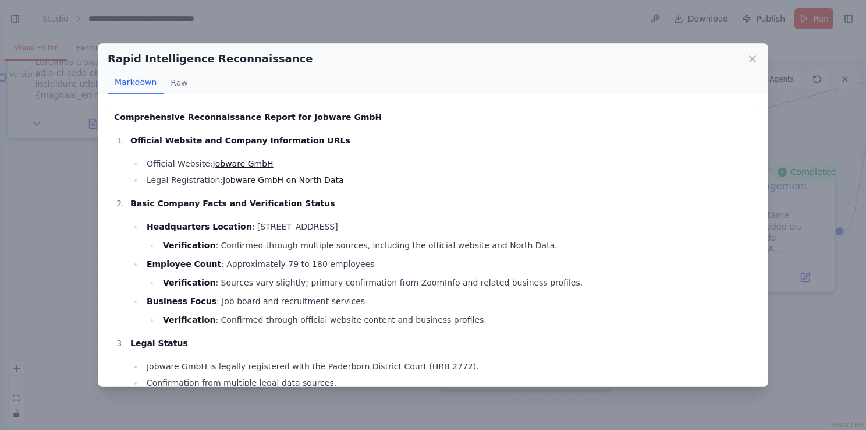
click at [745, 58] on div "Rapid Intelligence Reconnaissance" at bounding box center [433, 59] width 651 height 16
click at [755, 58] on icon at bounding box center [753, 59] width 12 height 12
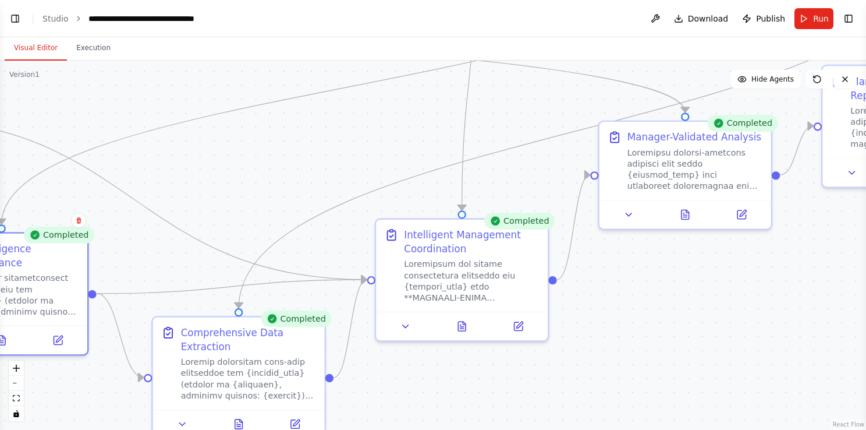
drag, startPoint x: 572, startPoint y: 141, endPoint x: 285, endPoint y: 190, distance: 291.2
click at [285, 190] on div ".deletable-edge-delete-btn { width: 20px; height: 20px; border: 0px solid #ffff…" at bounding box center [433, 245] width 866 height 369
click at [817, 18] on span "Run" at bounding box center [821, 19] width 16 height 12
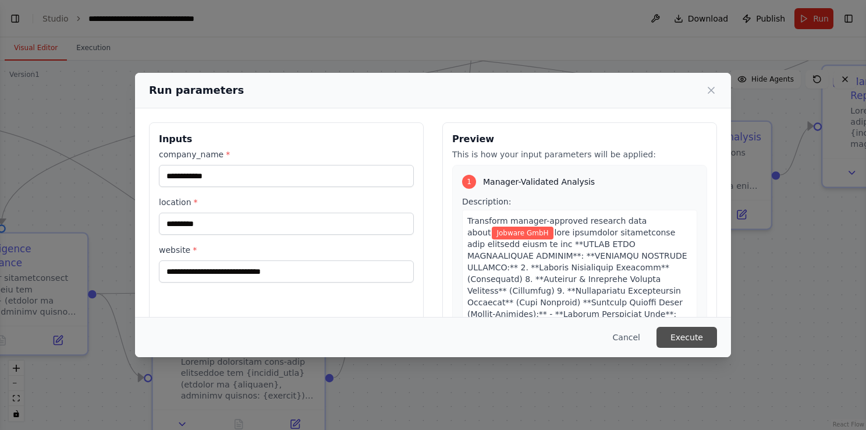
click at [678, 332] on button "Execute" at bounding box center [687, 337] width 61 height 21
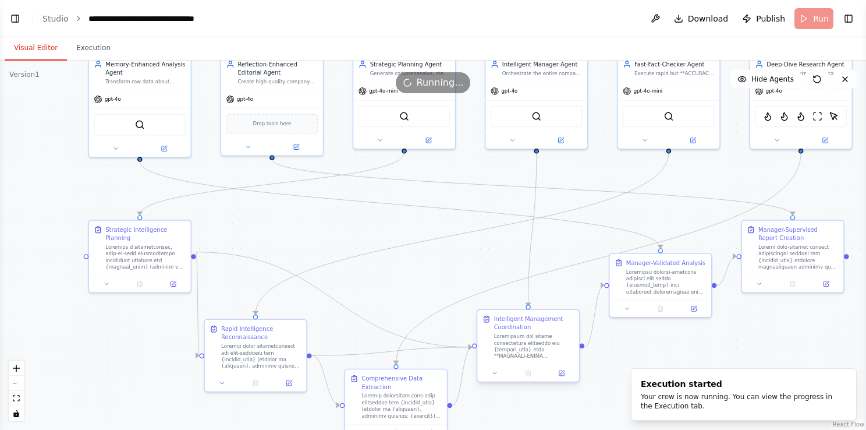
click at [435, 269] on div ".deletable-edge-delete-btn { width: 20px; height: 20px; border: 0px solid #ffff…" at bounding box center [433, 245] width 866 height 369
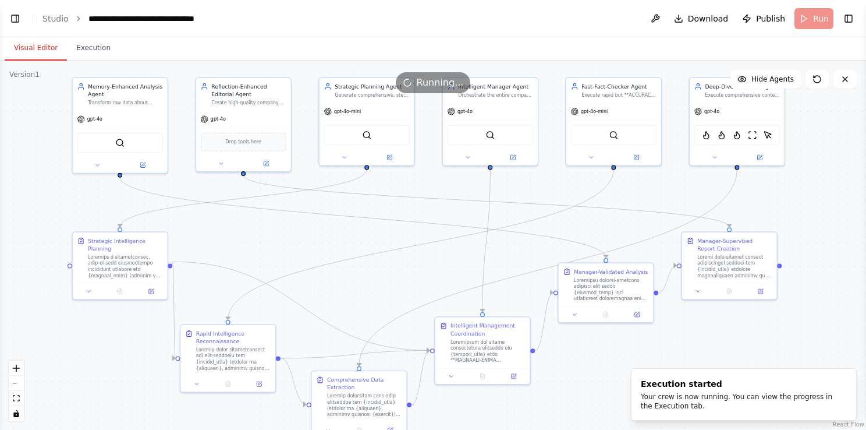
drag, startPoint x: 449, startPoint y: 264, endPoint x: 409, endPoint y: 274, distance: 40.8
click at [409, 274] on div ".deletable-edge-delete-btn { width: 20px; height: 20px; border: 0px solid #ffff…" at bounding box center [433, 245] width 866 height 369
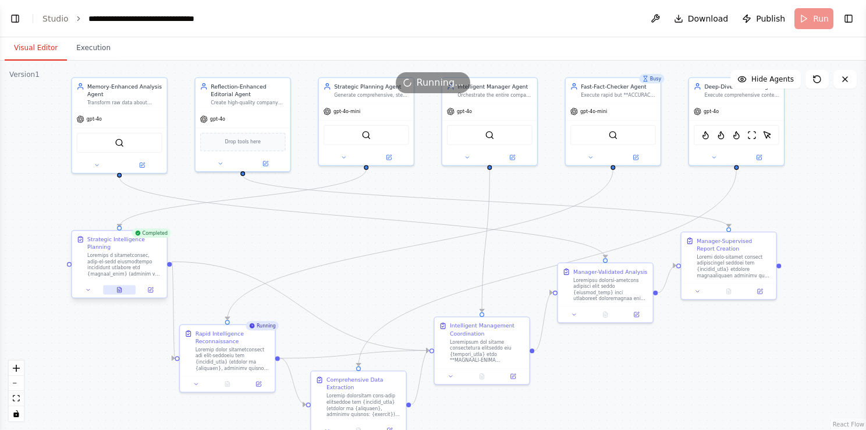
click at [120, 287] on icon at bounding box center [121, 288] width 2 height 2
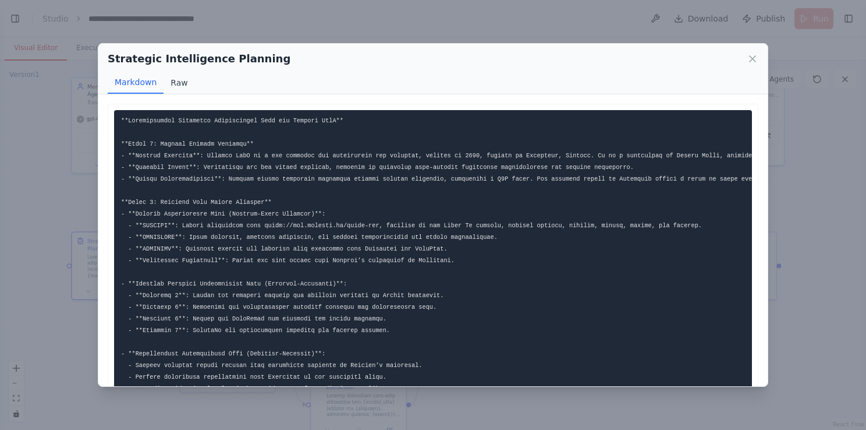
click at [178, 86] on button "Raw" at bounding box center [179, 83] width 31 height 22
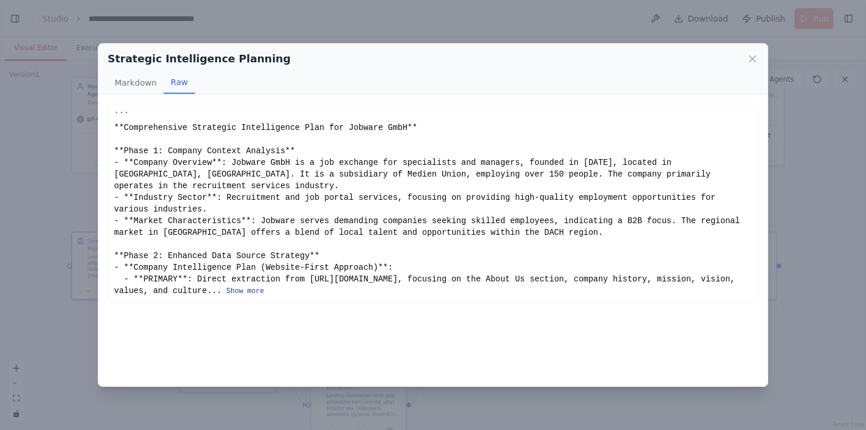
click at [241, 286] on button "Show more" at bounding box center [245, 290] width 38 height 9
click at [135, 83] on button "Markdown" at bounding box center [136, 83] width 56 height 22
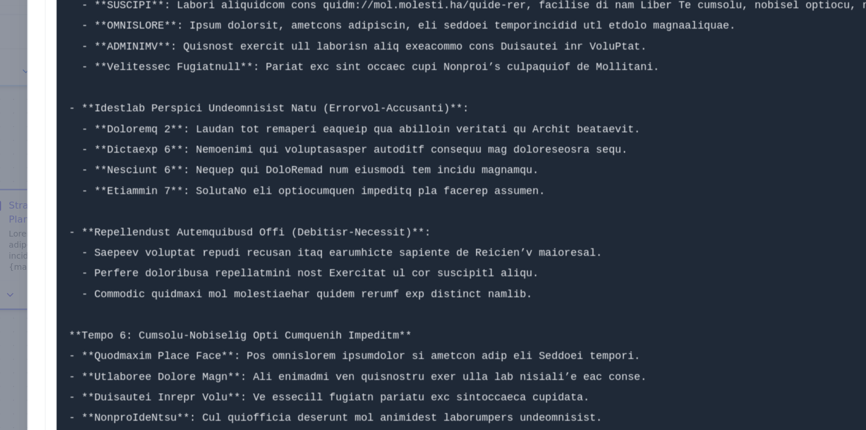
scroll to position [115, 0]
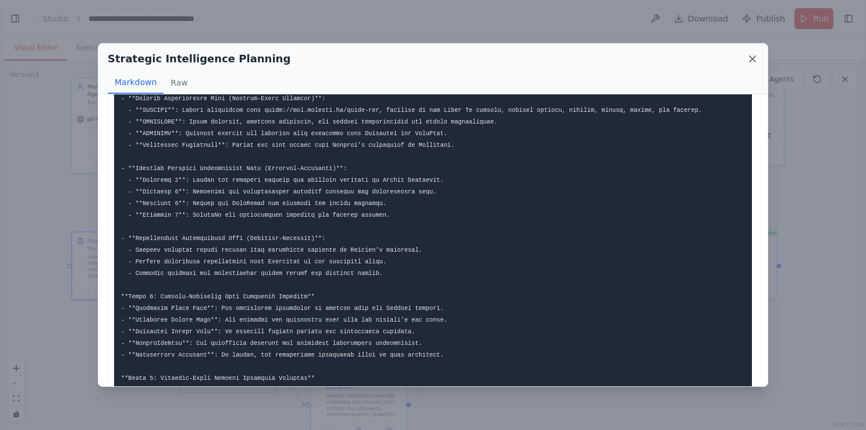
click at [755, 55] on icon at bounding box center [753, 59] width 12 height 12
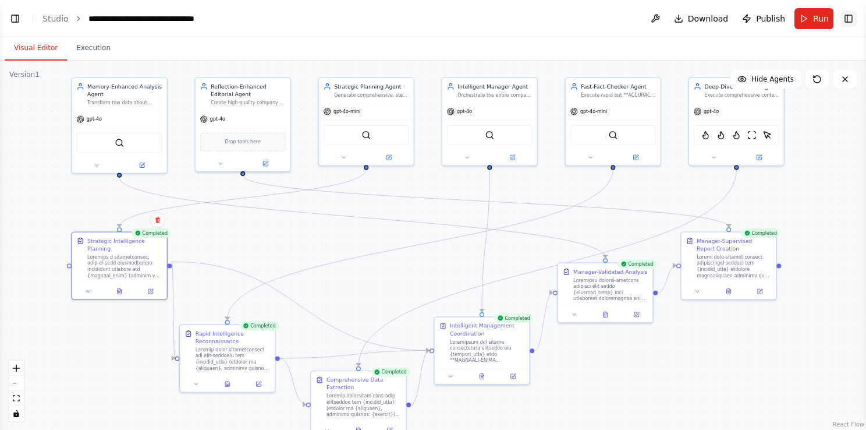
click at [852, 15] on button "Toggle Right Sidebar" at bounding box center [849, 18] width 16 height 16
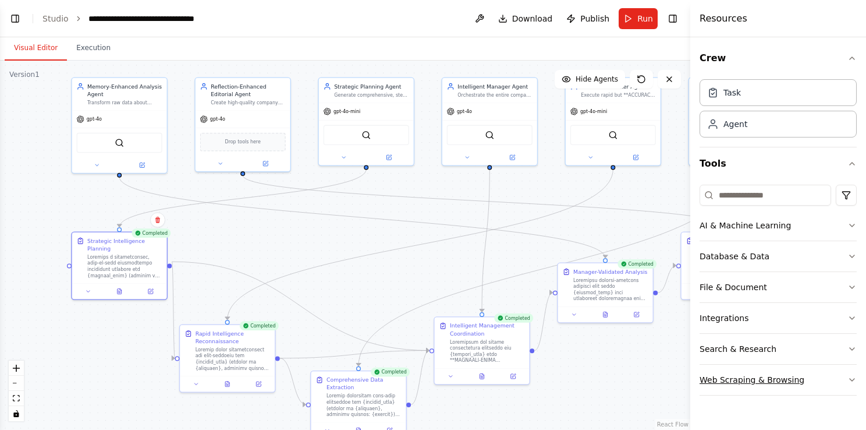
click at [762, 376] on div "Web Scraping & Browsing" at bounding box center [752, 380] width 105 height 12
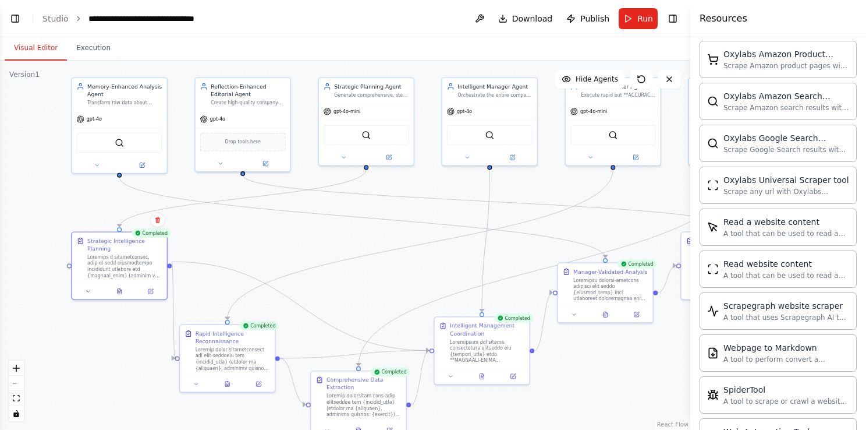
scroll to position [617, 0]
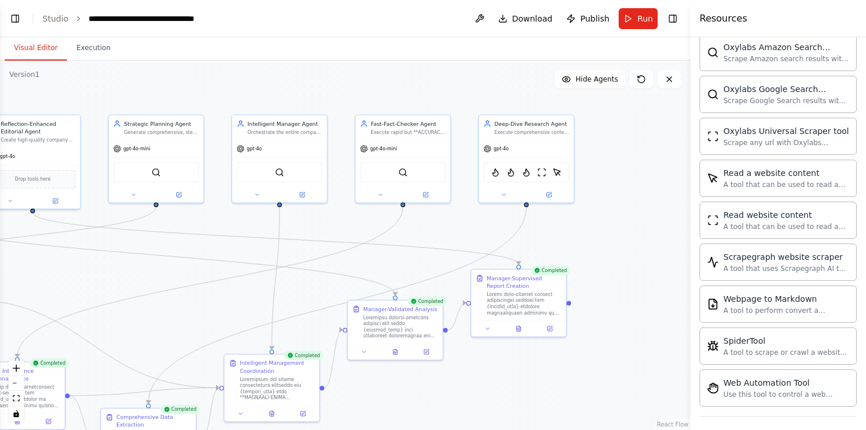
drag, startPoint x: 607, startPoint y: 219, endPoint x: 373, endPoint y: 252, distance: 236.3
click at [373, 252] on div ".deletable-edge-delete-btn { width: 20px; height: 20px; border: 0px solid #ffff…" at bounding box center [345, 245] width 690 height 369
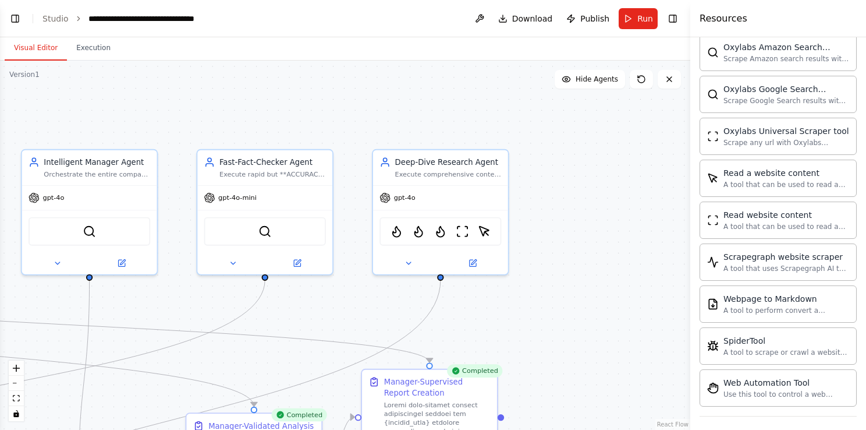
drag, startPoint x: 572, startPoint y: 185, endPoint x: 554, endPoint y: 272, distance: 89.2
click at [554, 272] on div ".deletable-edge-delete-btn { width: 20px; height: 20px; border: 0px solid #ffff…" at bounding box center [345, 245] width 690 height 369
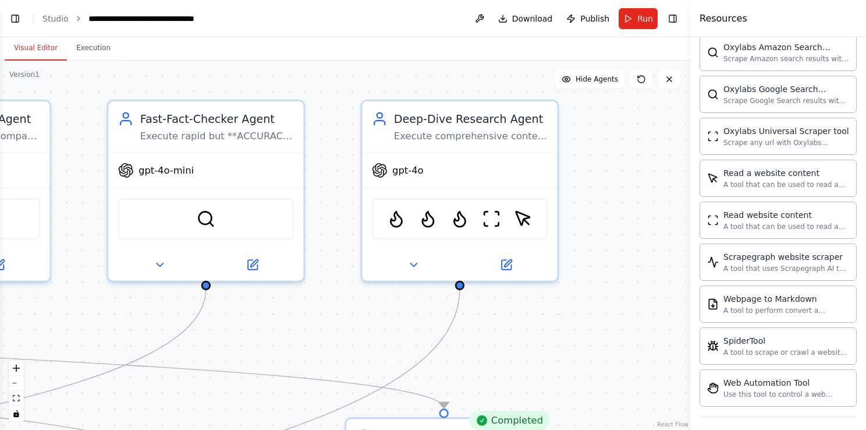
drag, startPoint x: 554, startPoint y: 272, endPoint x: 626, endPoint y: 246, distance: 76.3
click at [626, 246] on div ".deletable-edge-delete-btn { width: 20px; height: 20px; border: 0px solid #ffff…" at bounding box center [345, 245] width 690 height 369
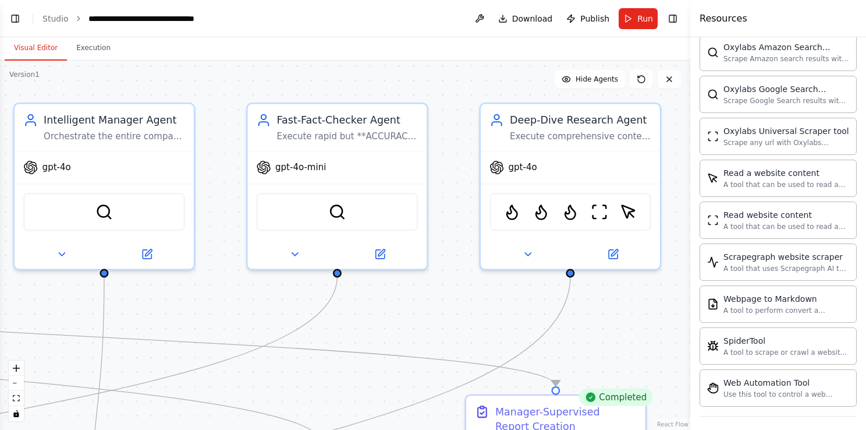
drag, startPoint x: 303, startPoint y: 333, endPoint x: 426, endPoint y: 319, distance: 124.2
click at [426, 319] on div ".deletable-edge-delete-btn { width: 20px; height: 20px; border: 0px solid #ffff…" at bounding box center [345, 245] width 690 height 369
click at [675, 20] on button "Toggle Right Sidebar" at bounding box center [673, 18] width 16 height 16
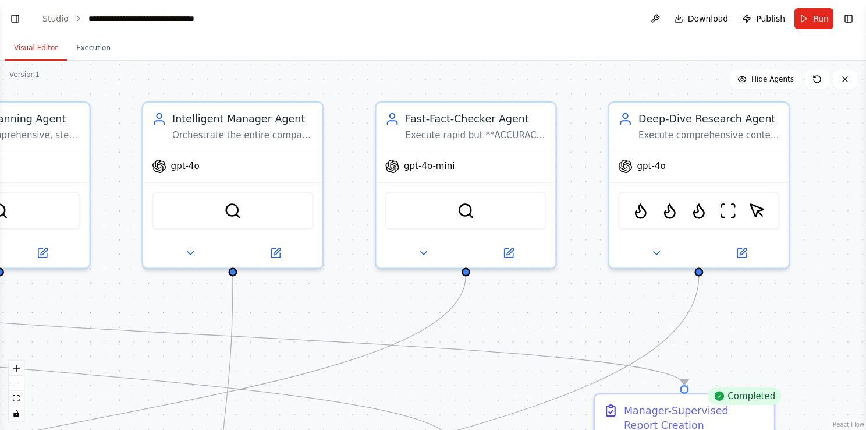
drag, startPoint x: 430, startPoint y: 298, endPoint x: 558, endPoint y: 297, distance: 128.7
click at [558, 297] on div ".deletable-edge-delete-btn { width: 20px; height: 20px; border: 0px solid #ffff…" at bounding box center [433, 245] width 866 height 369
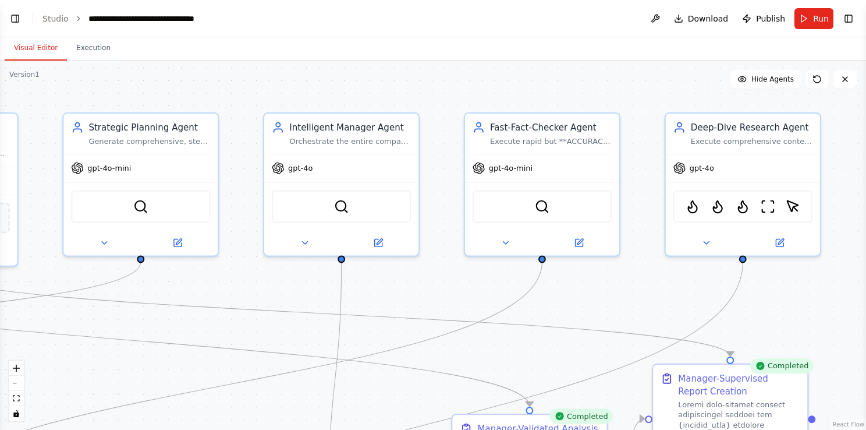
drag, startPoint x: 544, startPoint y: 317, endPoint x: 608, endPoint y: 301, distance: 65.5
click at [608, 301] on div ".deletable-edge-delete-btn { width: 20px; height: 20px; border: 0px solid #ffff…" at bounding box center [433, 245] width 866 height 369
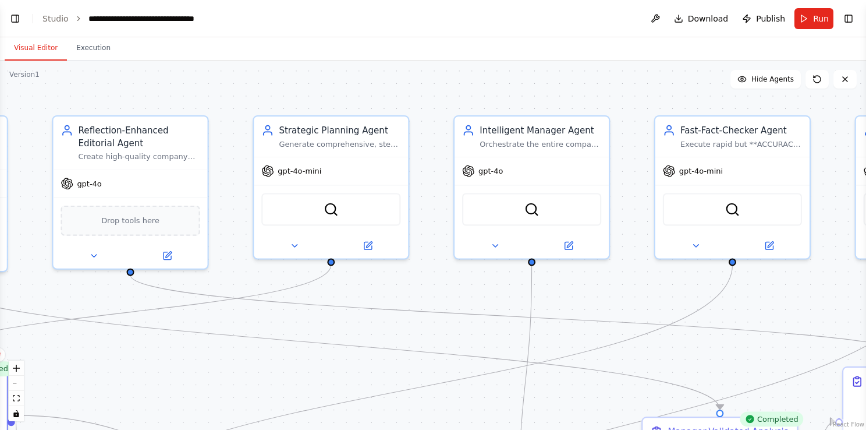
drag, startPoint x: 247, startPoint y: 282, endPoint x: 438, endPoint y: 285, distance: 191.0
click at [438, 285] on div ".deletable-edge-delete-btn { width: 20px; height: 20px; border: 0px solid #ffff…" at bounding box center [433, 245] width 866 height 369
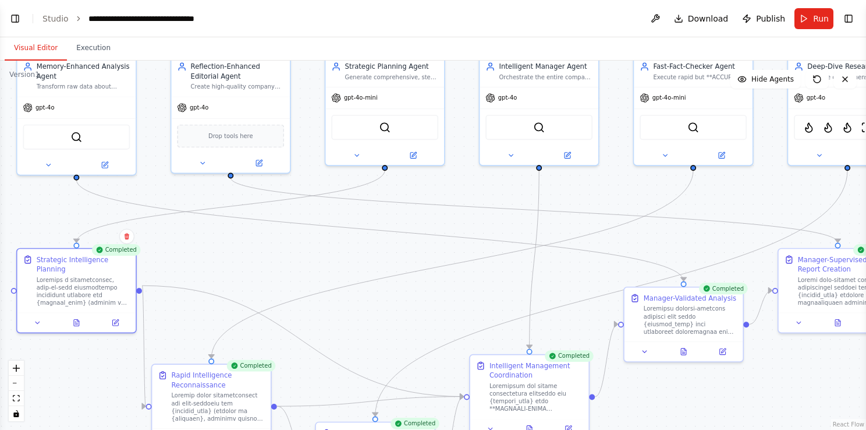
drag, startPoint x: 303, startPoint y: 352, endPoint x: 331, endPoint y: 253, distance: 103.6
click at [331, 253] on div ".deletable-edge-delete-btn { width: 20px; height: 20px; border: 0px solid #ffff…" at bounding box center [433, 245] width 866 height 369
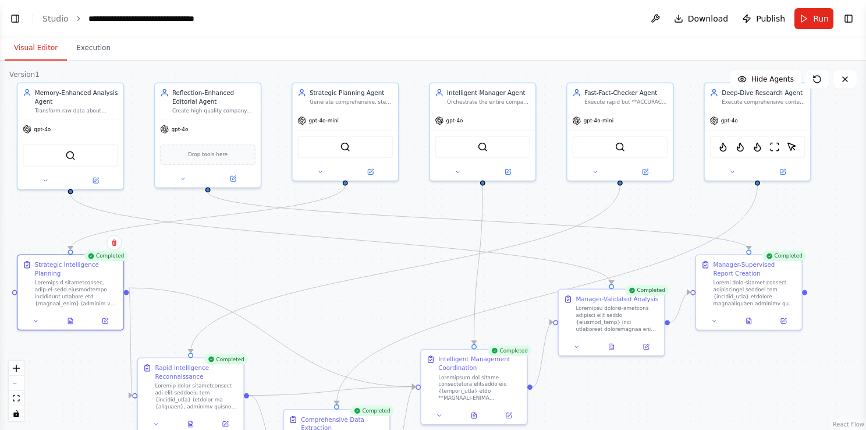
drag, startPoint x: 443, startPoint y: 299, endPoint x: 409, endPoint y: 306, distance: 34.9
click at [409, 306] on div ".deletable-edge-delete-btn { width: 20px; height: 20px; border: 0px solid #ffff…" at bounding box center [433, 245] width 866 height 369
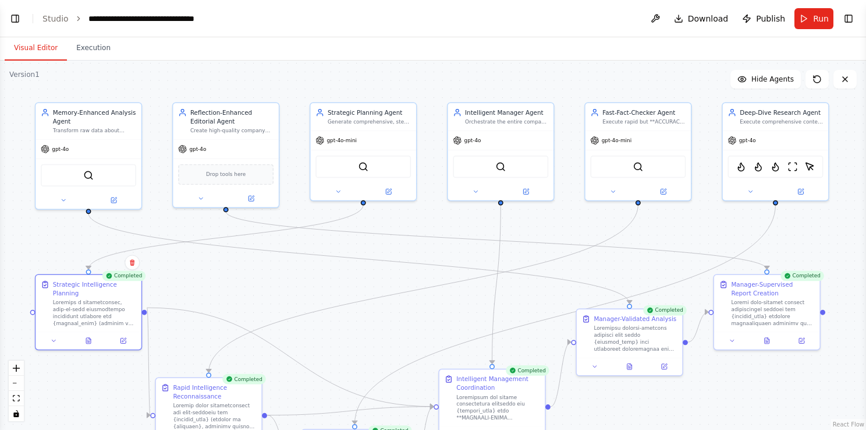
drag, startPoint x: 629, startPoint y: 250, endPoint x: 648, endPoint y: 267, distance: 26.0
click at [648, 267] on div ".deletable-edge-delete-btn { width: 20px; height: 20px; border: 0px solid #ffff…" at bounding box center [433, 245] width 866 height 369
click at [535, 226] on div ".deletable-edge-delete-btn { width: 20px; height: 20px; border: 0px solid #ffff…" at bounding box center [433, 245] width 866 height 369
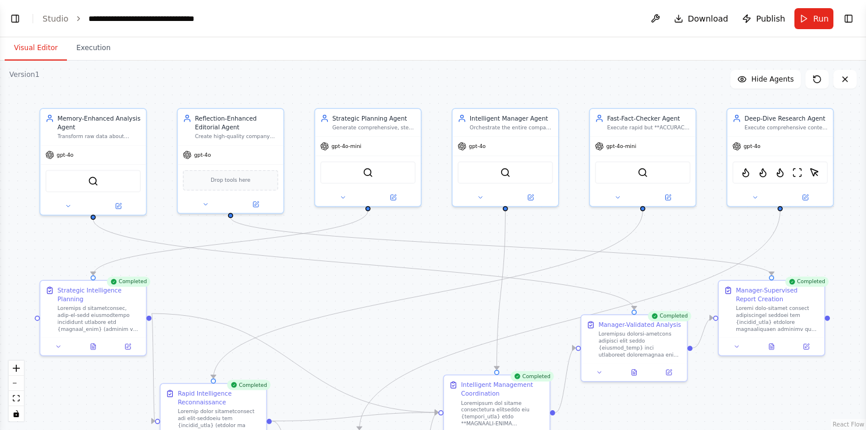
drag, startPoint x: 537, startPoint y: 226, endPoint x: 541, endPoint y: 234, distance: 8.6
click at [541, 234] on div ".deletable-edge-delete-btn { width: 20px; height: 20px; border: 0px solid #ffff…" at bounding box center [433, 245] width 866 height 369
click at [124, 207] on button at bounding box center [118, 204] width 48 height 10
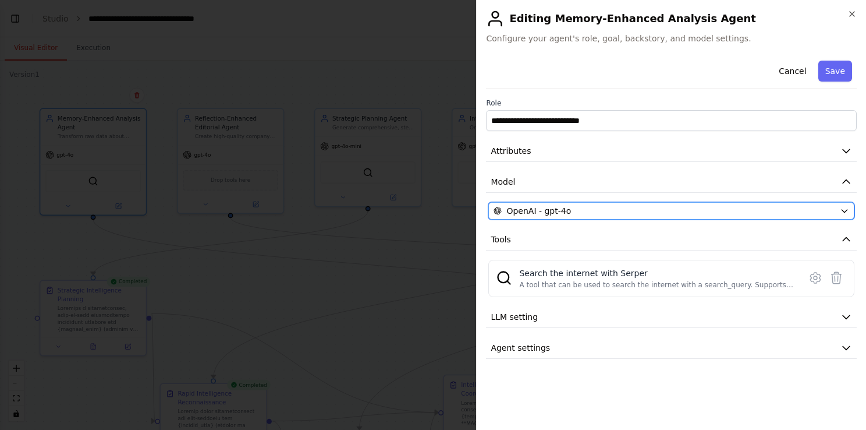
click at [617, 213] on div "OpenAI - gpt-4o" at bounding box center [665, 211] width 342 height 12
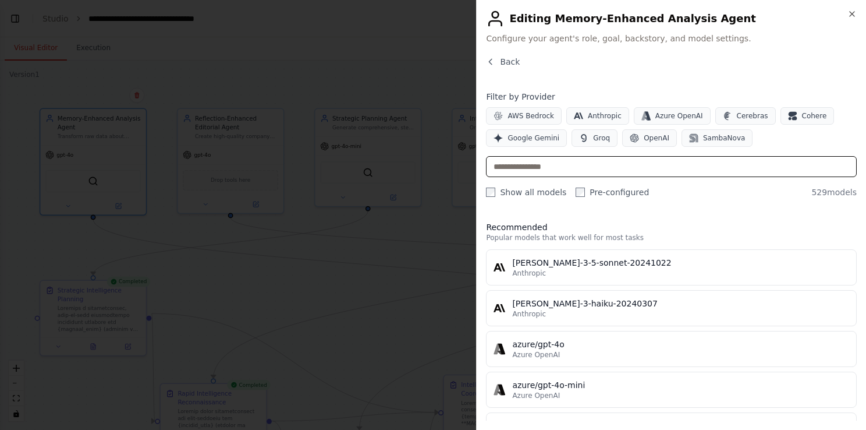
click at [575, 169] on input "text" at bounding box center [671, 166] width 371 height 21
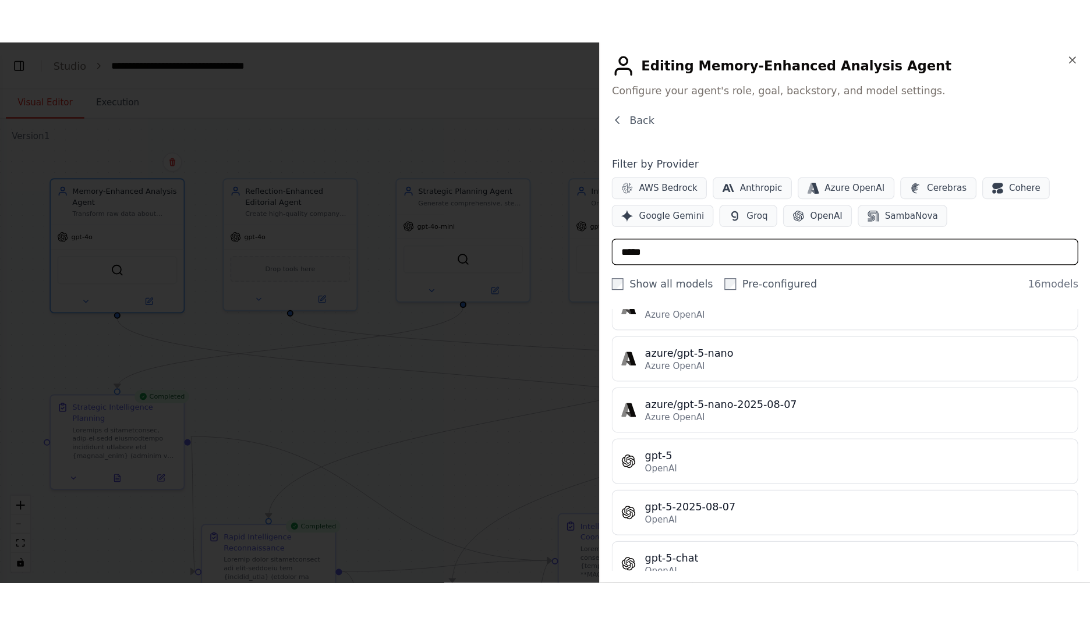
scroll to position [263, 0]
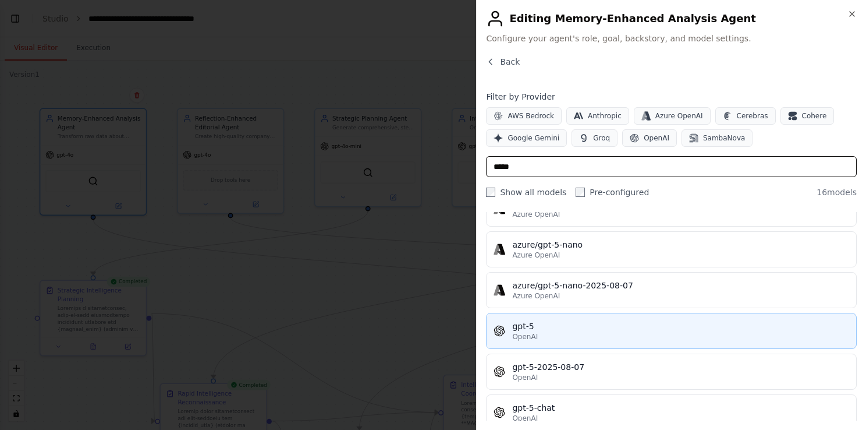
type input "*****"
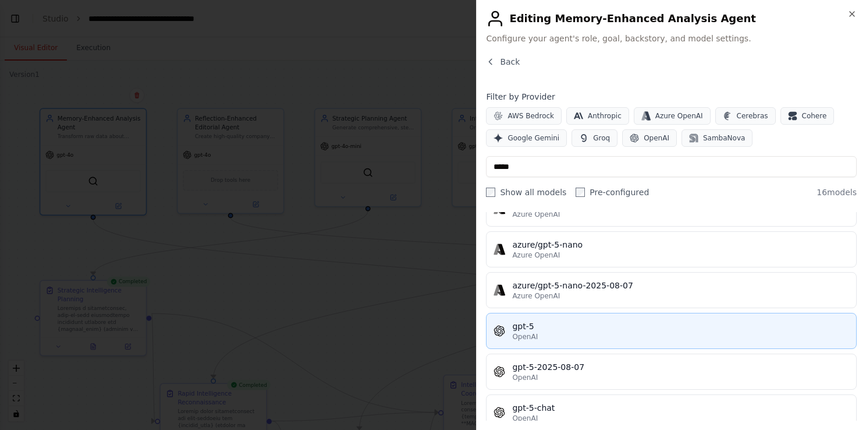
click at [617, 324] on div "gpt-5" at bounding box center [680, 326] width 337 height 12
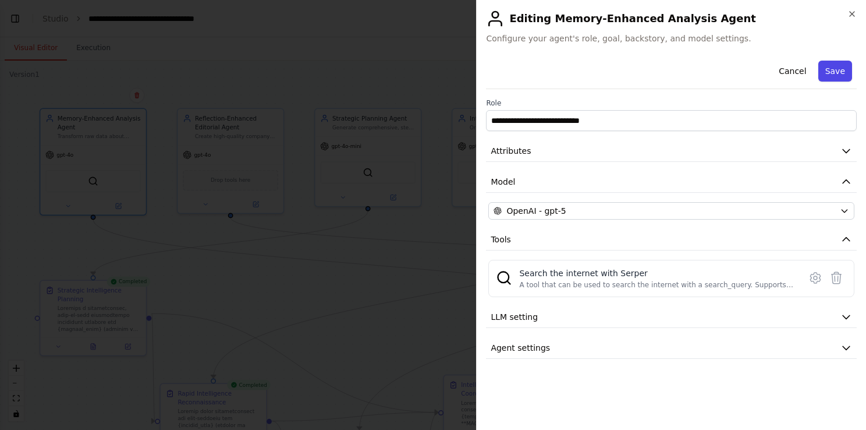
click at [845, 62] on button "Save" at bounding box center [836, 71] width 34 height 21
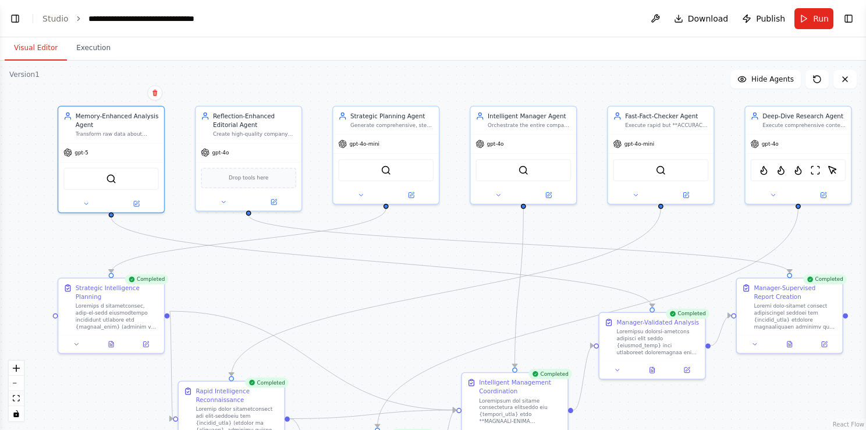
click at [357, 292] on div ".deletable-edge-delete-btn { width: 20px; height: 20px; border: 0px solid #ffff…" at bounding box center [433, 245] width 866 height 369
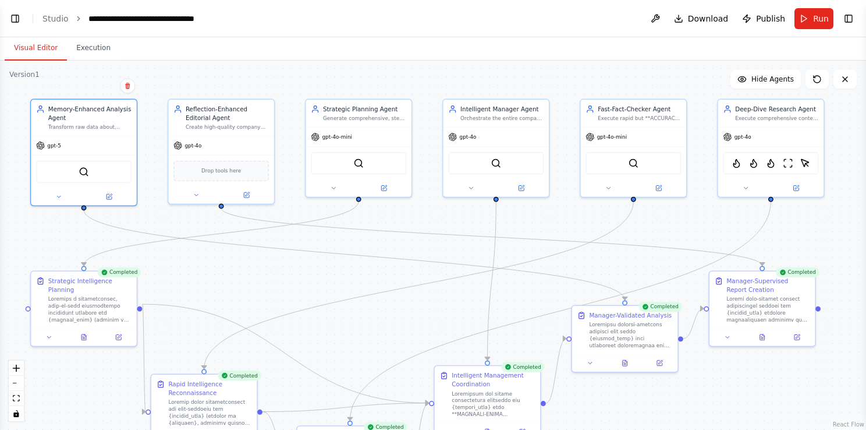
drag, startPoint x: 470, startPoint y: 313, endPoint x: 442, endPoint y: 306, distance: 28.2
click at [442, 306] on div ".deletable-edge-delete-btn { width: 20px; height: 20px; border: 0px solid #ffff…" at bounding box center [433, 245] width 866 height 369
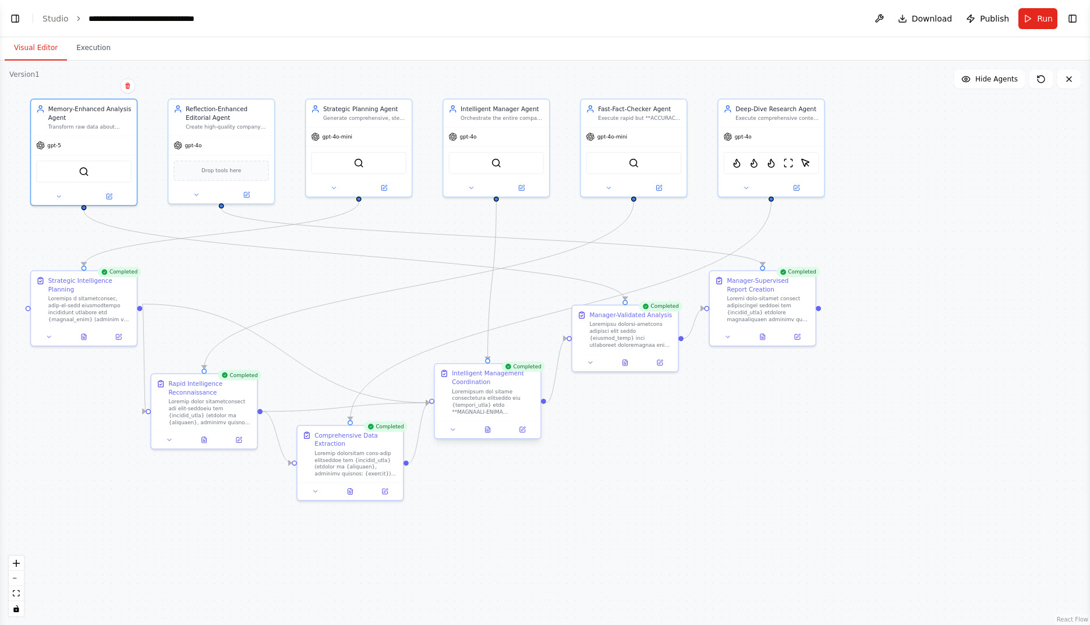
scroll to position [427, 0]
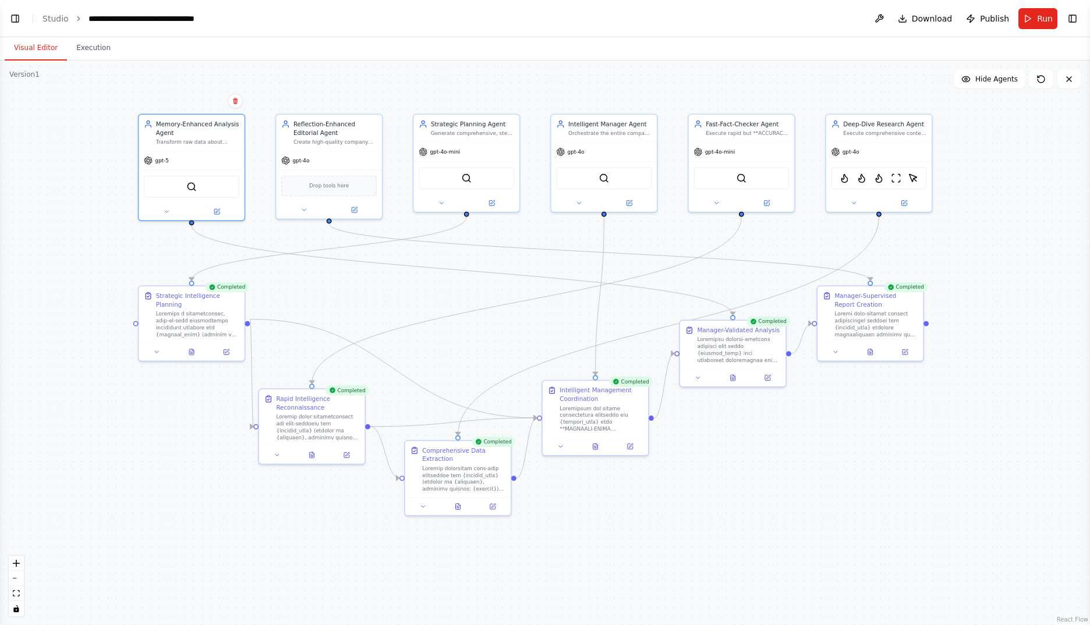
drag, startPoint x: 646, startPoint y: 433, endPoint x: 753, endPoint y: 448, distance: 108.8
click at [753, 448] on div ".deletable-edge-delete-btn { width: 20px; height: 20px; border: 0px solid #ffff…" at bounding box center [545, 343] width 1090 height 565
click at [190, 348] on icon at bounding box center [191, 351] width 5 height 6
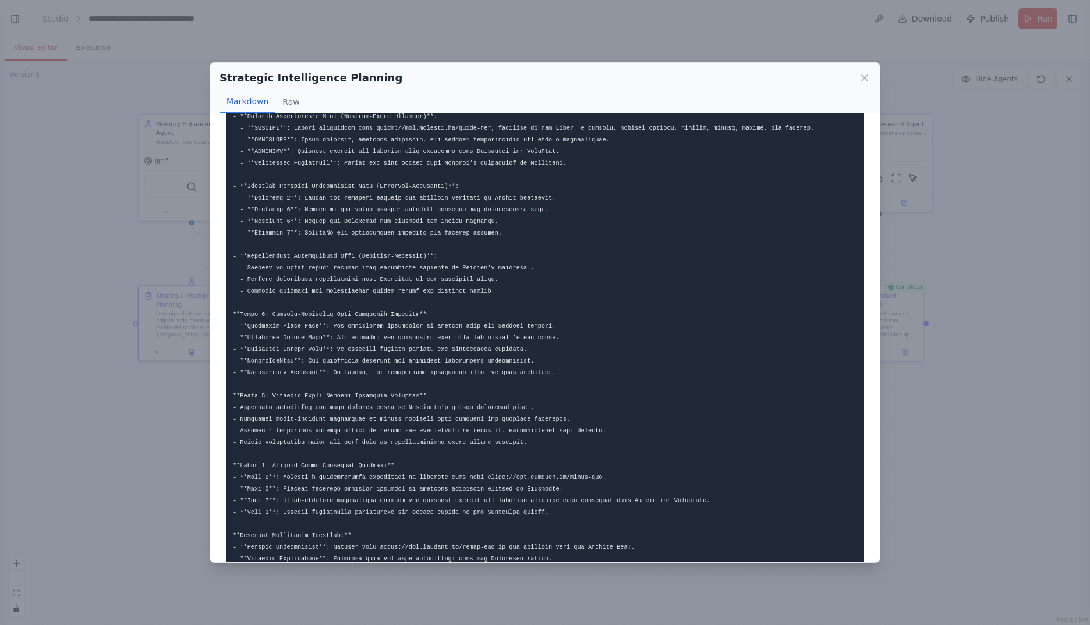
scroll to position [0, 0]
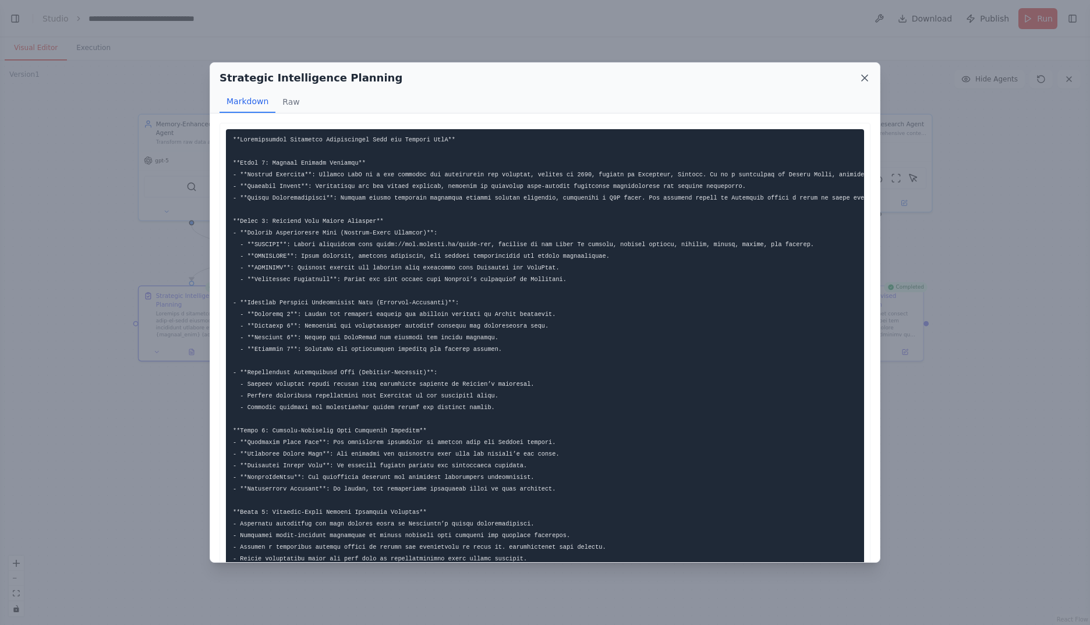
click at [866, 80] on icon at bounding box center [865, 78] width 6 height 6
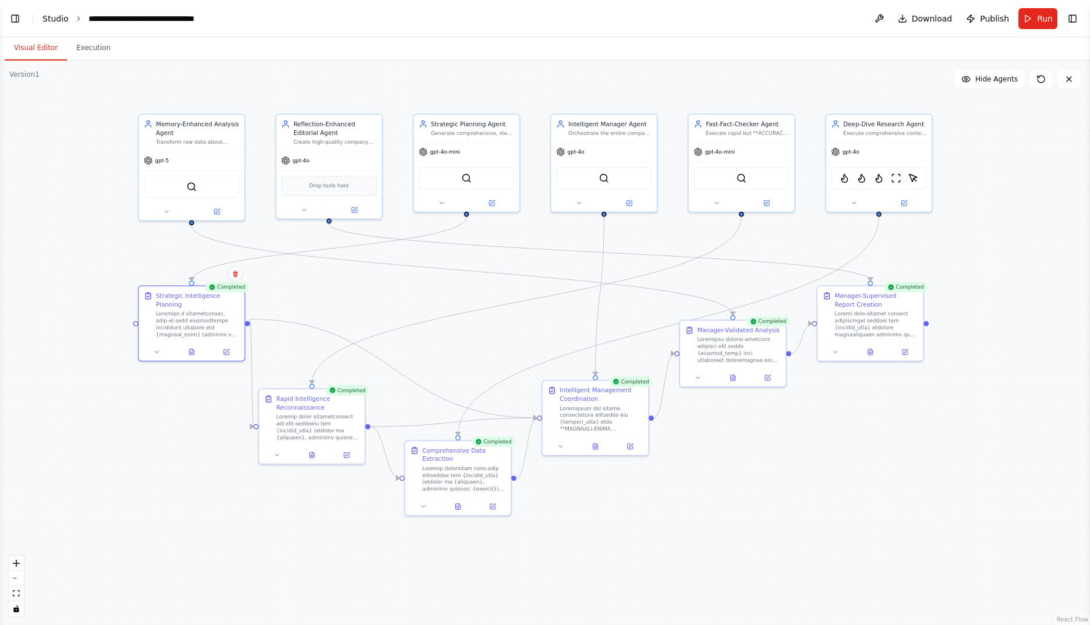
click at [51, 20] on link "Studio" at bounding box center [56, 18] width 26 height 9
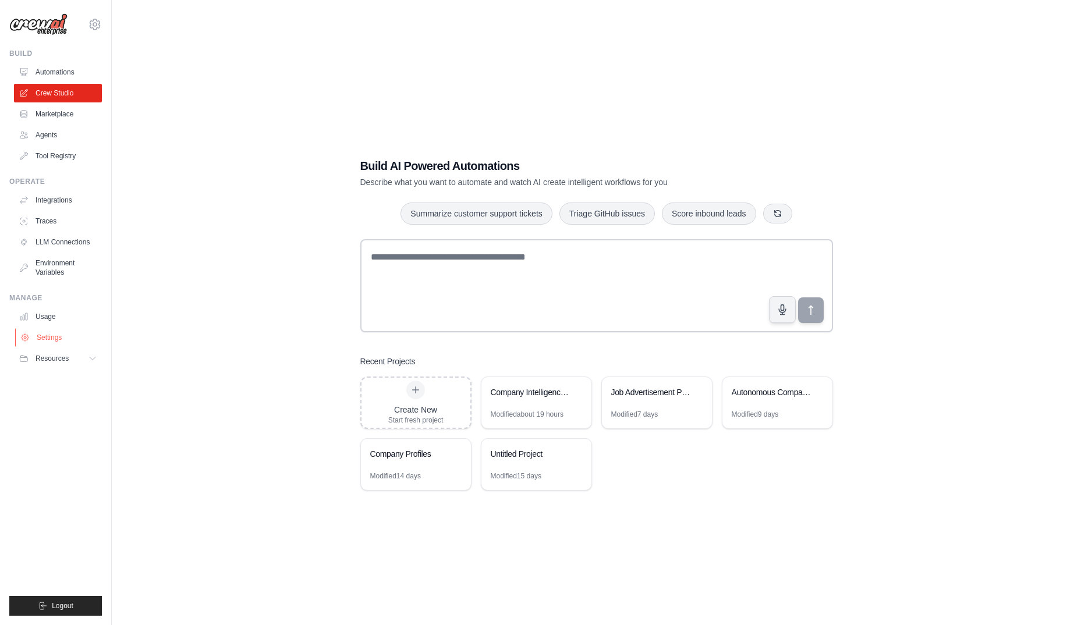
click at [55, 339] on link "Settings" at bounding box center [59, 337] width 88 height 19
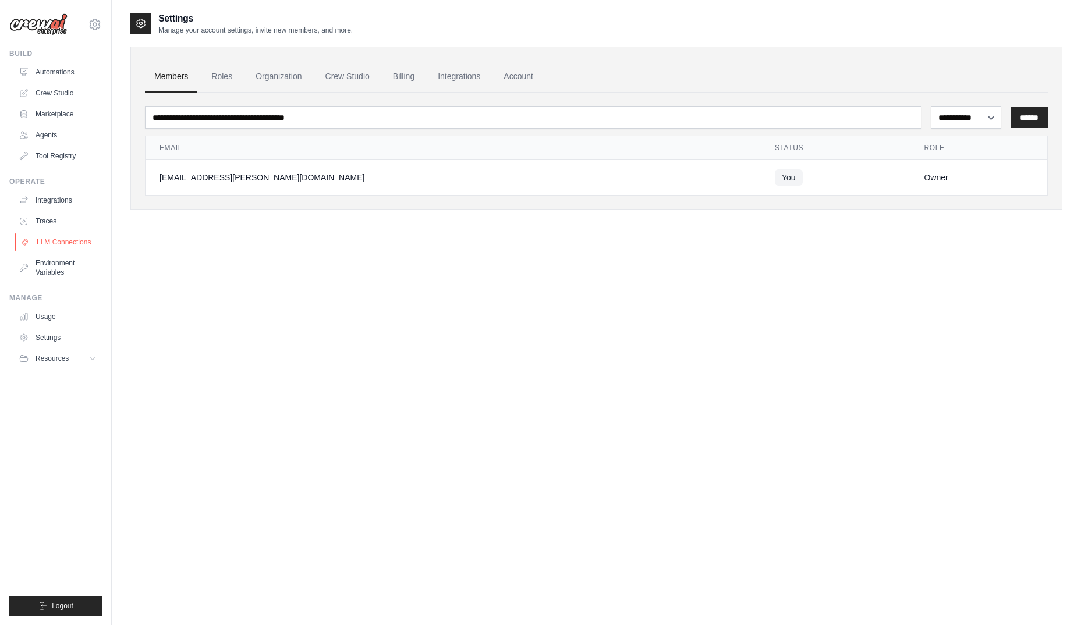
click at [52, 240] on link "LLM Connections" at bounding box center [59, 242] width 88 height 19
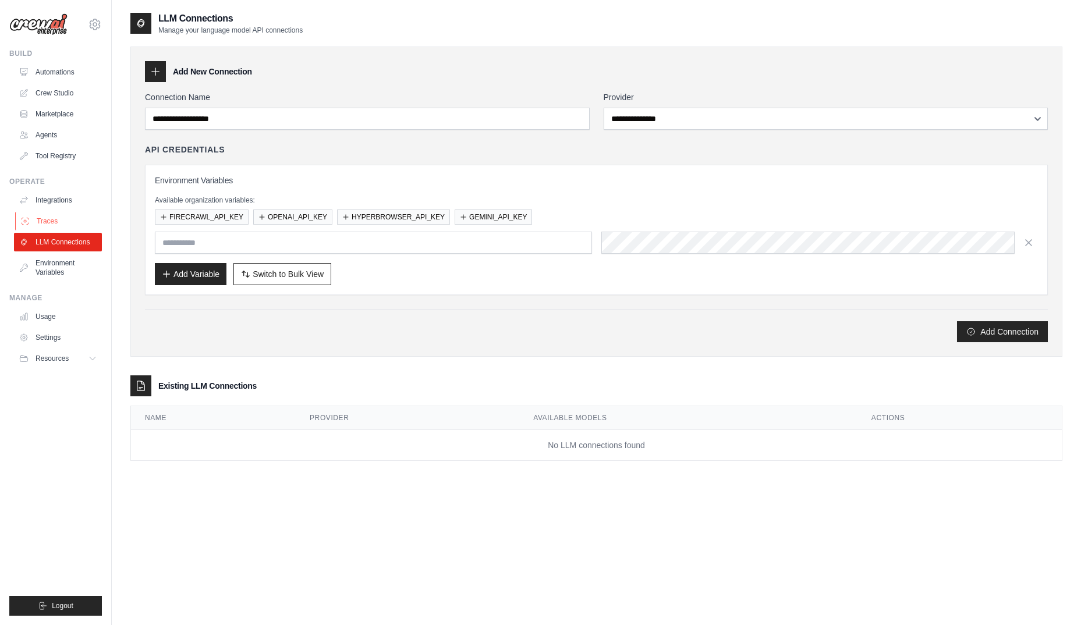
click at [62, 221] on link "Traces" at bounding box center [59, 221] width 88 height 19
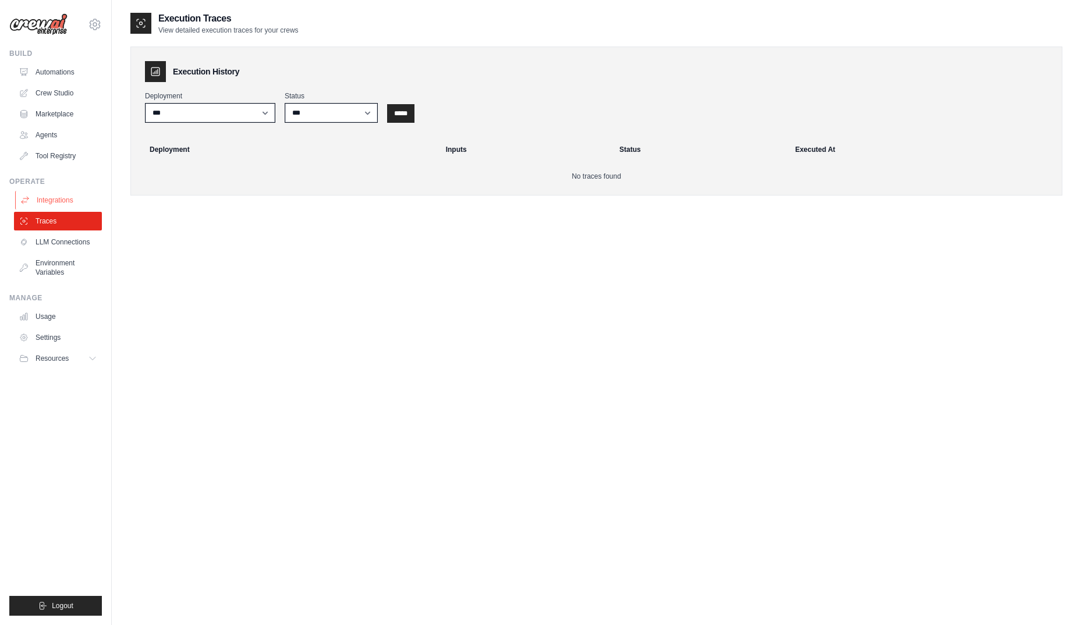
click at [56, 198] on link "Integrations" at bounding box center [59, 200] width 88 height 19
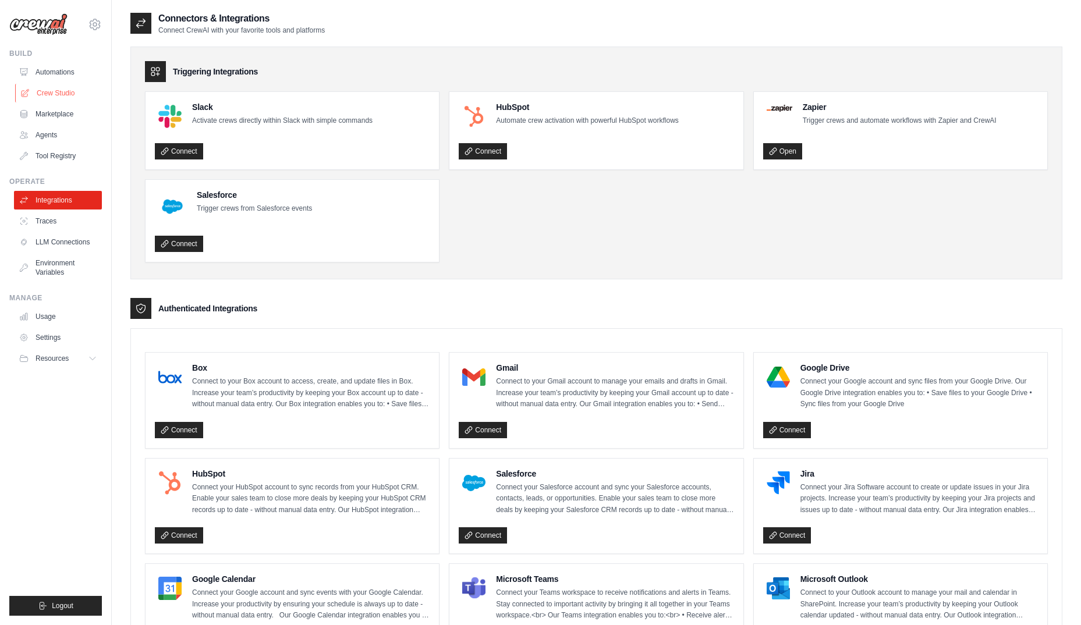
click at [58, 95] on link "Crew Studio" at bounding box center [59, 93] width 88 height 19
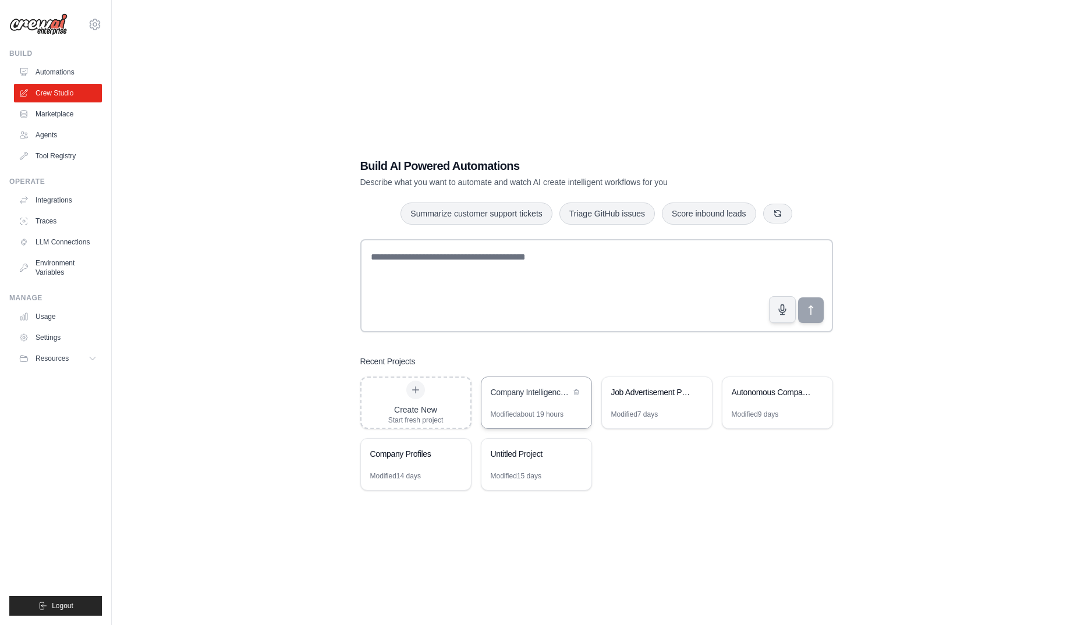
click at [518, 391] on div "Company Intelligence Research System" at bounding box center [531, 393] width 80 height 12
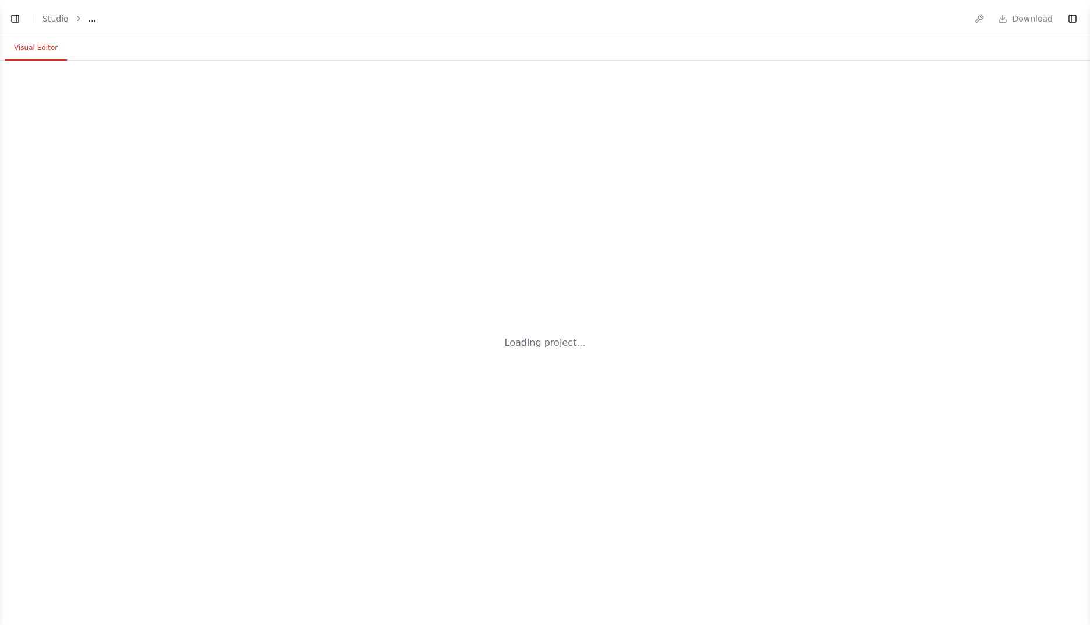
select select "****"
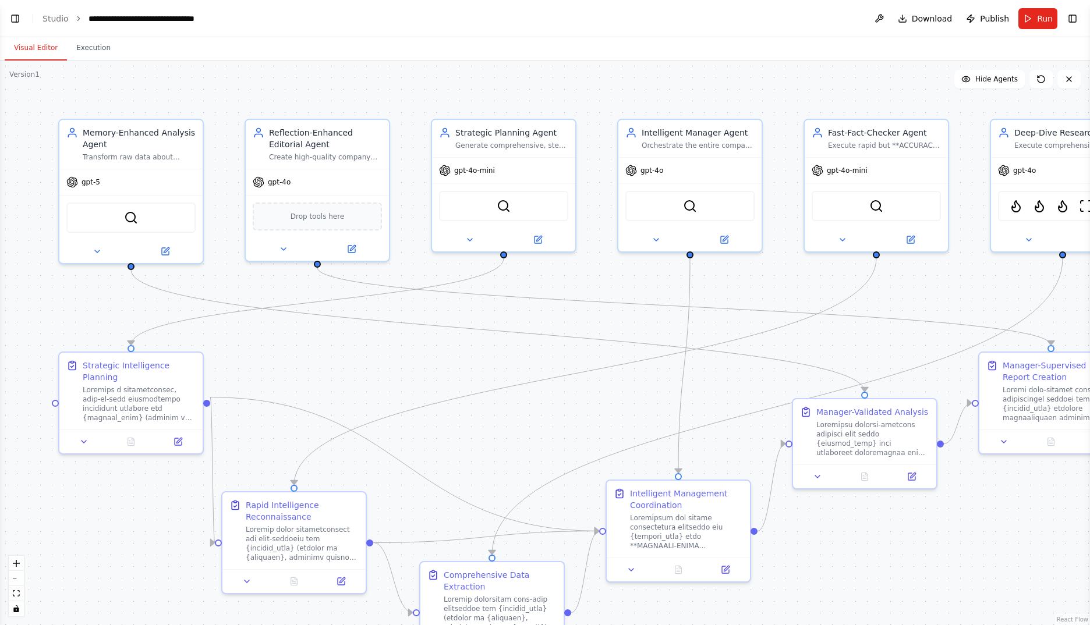
scroll to position [27660, 0]
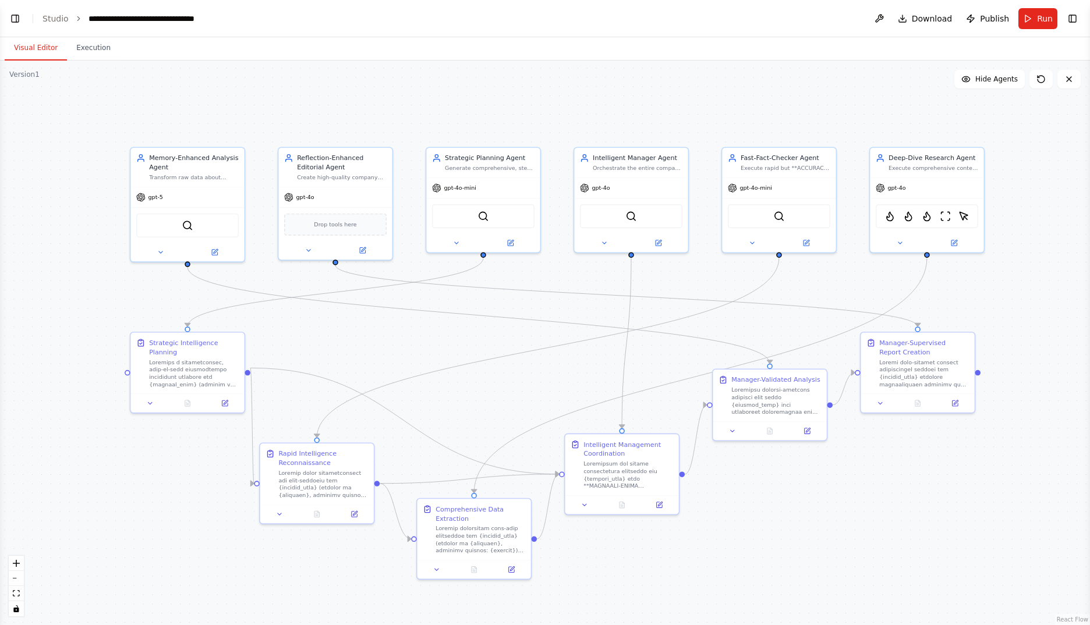
drag, startPoint x: 561, startPoint y: 370, endPoint x: 541, endPoint y: 370, distance: 20.4
click at [541, 370] on div ".deletable-edge-delete-btn { width: 20px; height: 20px; border: 0px solid #ffff…" at bounding box center [545, 343] width 1090 height 565
